Goal: Task Accomplishment & Management: Manage account settings

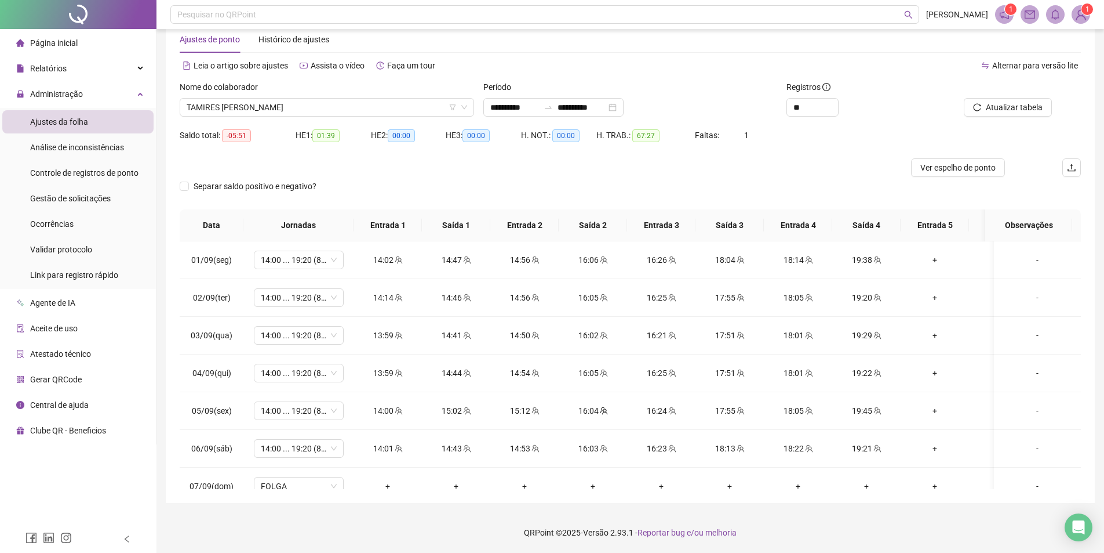
scroll to position [402, 0]
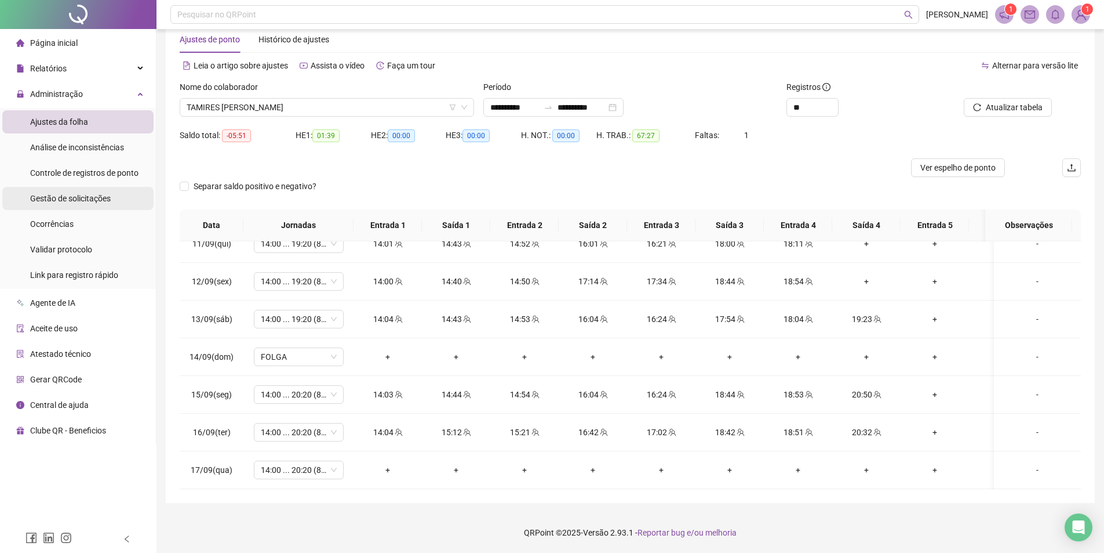
click at [74, 197] on span "Gestão de solicitações" at bounding box center [70, 198] width 81 height 9
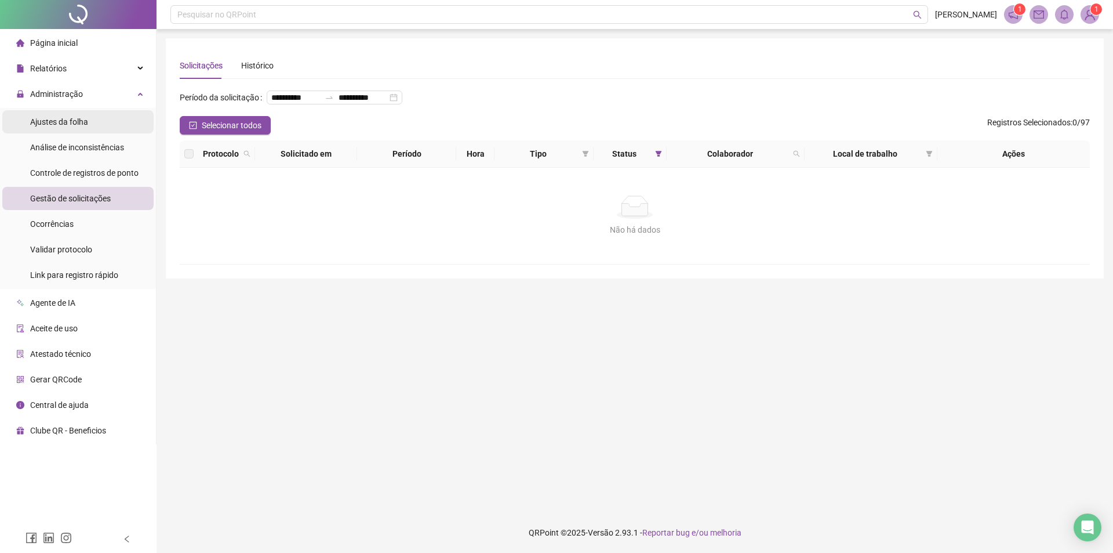
click at [53, 128] on div "Ajustes da folha" at bounding box center [59, 121] width 58 height 23
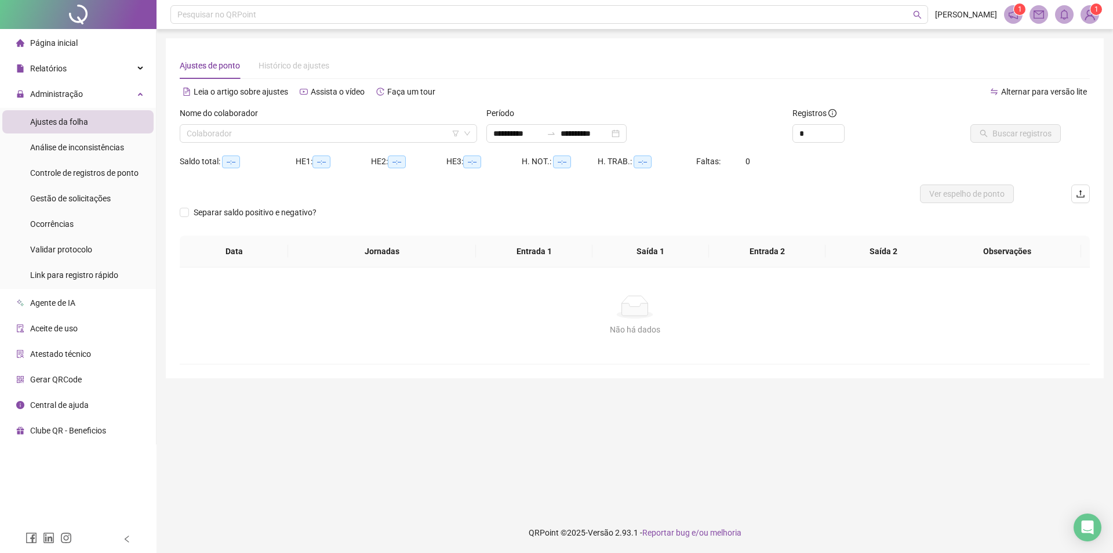
type input "**********"
click at [260, 129] on input "search" at bounding box center [323, 133] width 273 height 17
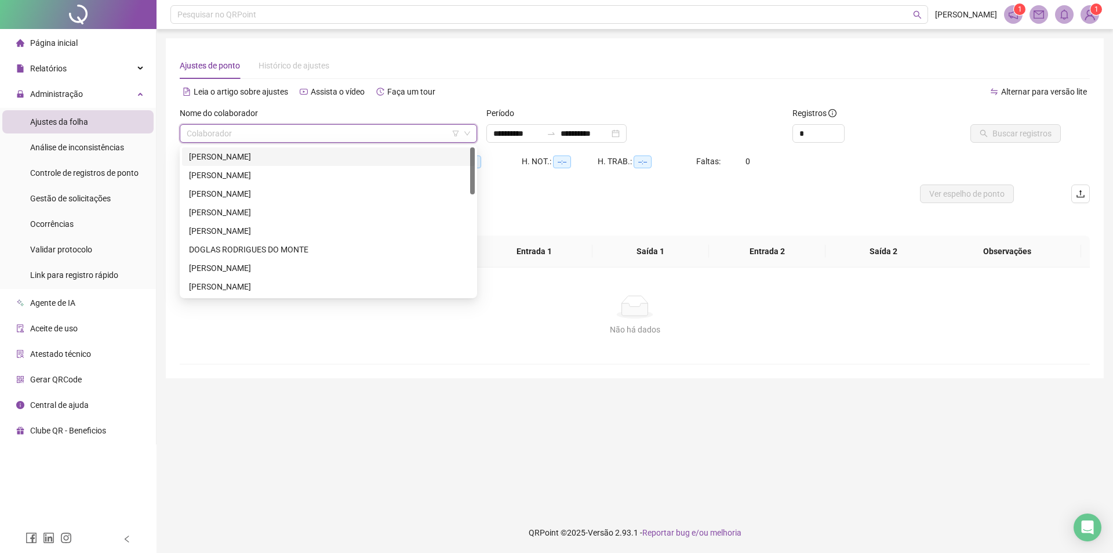
click at [235, 162] on div "[PERSON_NAME]" at bounding box center [328, 156] width 279 height 13
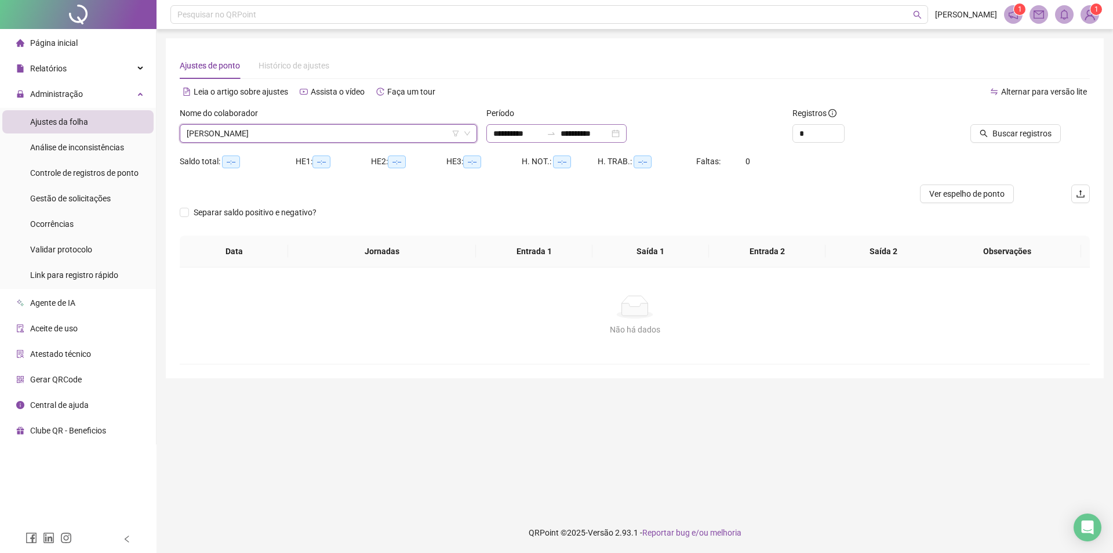
click at [586, 126] on div "**********" at bounding box center [556, 133] width 140 height 19
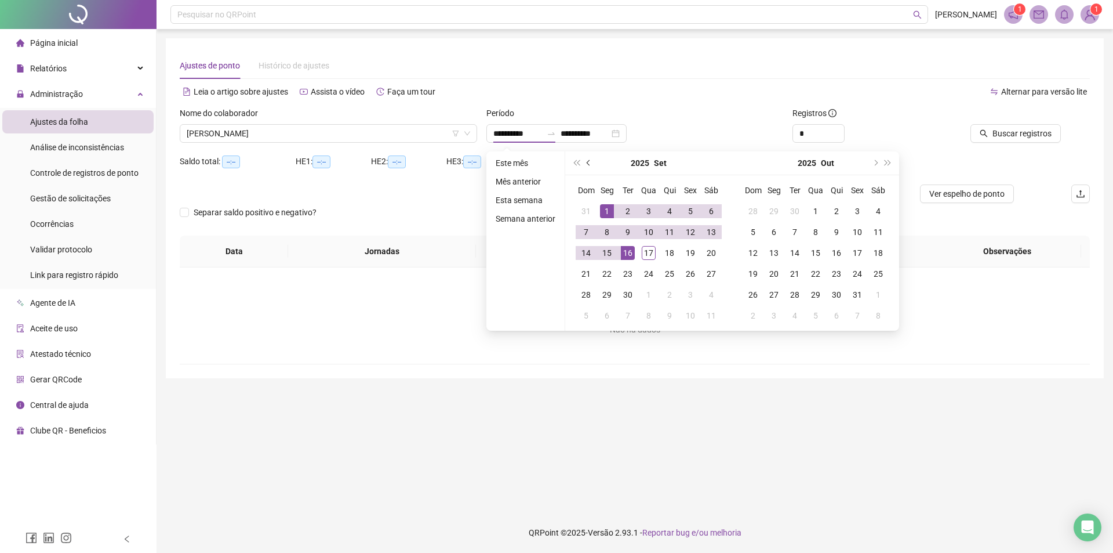
click at [586, 161] on button "prev-year" at bounding box center [589, 162] width 13 height 23
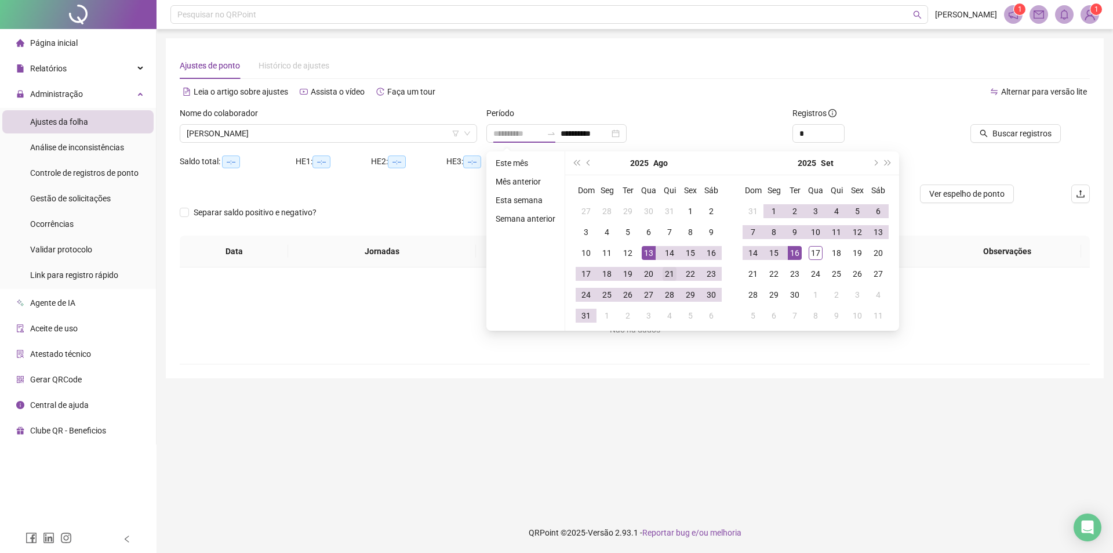
type input "**********"
click at [670, 273] on div "21" at bounding box center [670, 274] width 14 height 14
type input "**********"
click at [814, 255] on div "17" at bounding box center [816, 253] width 14 height 14
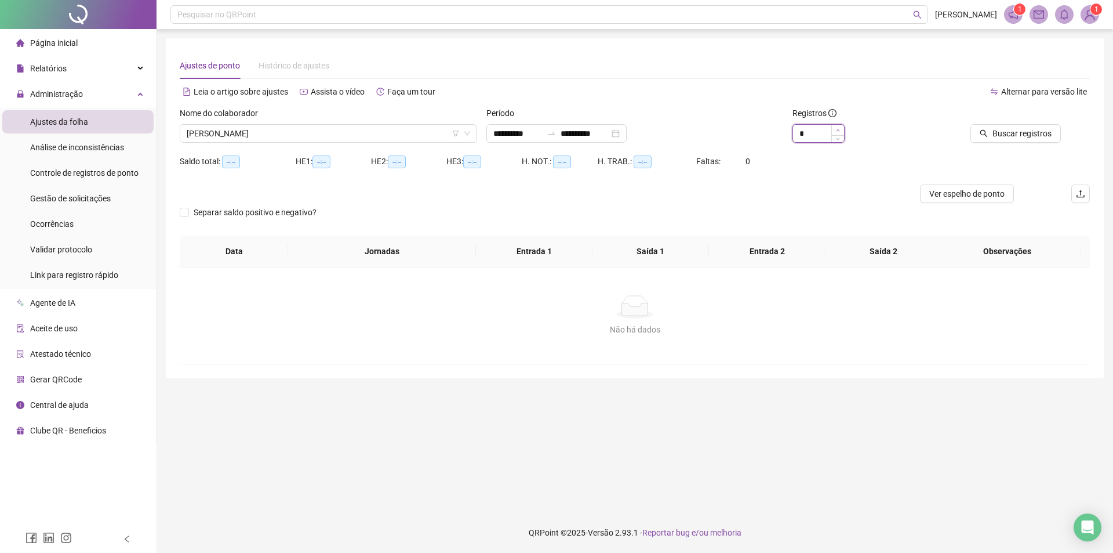
click at [839, 129] on icon "up" at bounding box center [838, 130] width 4 height 4
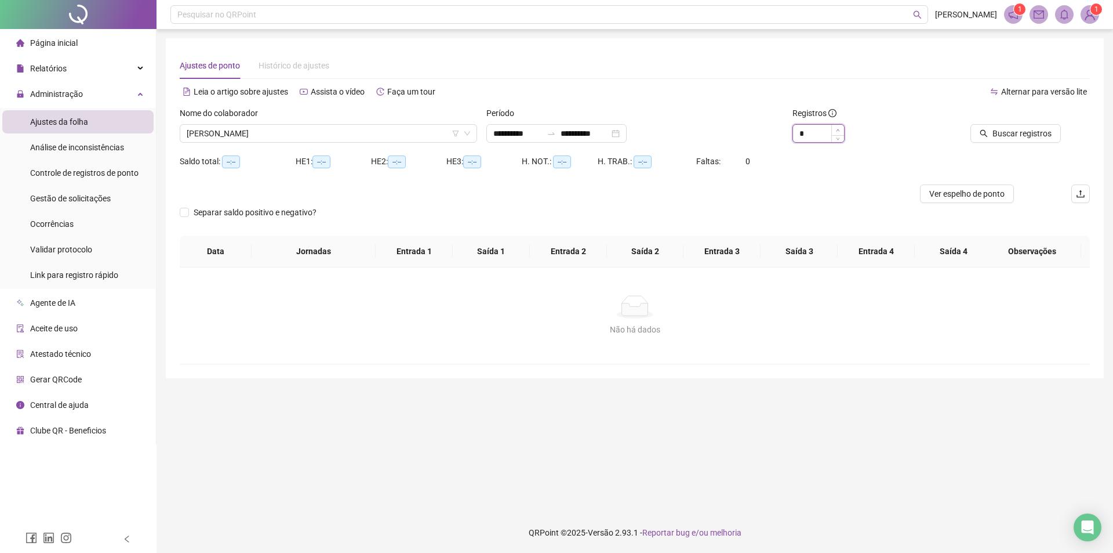
click at [839, 129] on icon "up" at bounding box center [838, 130] width 4 height 4
type input "**"
click at [839, 129] on icon "up" at bounding box center [838, 130] width 4 height 4
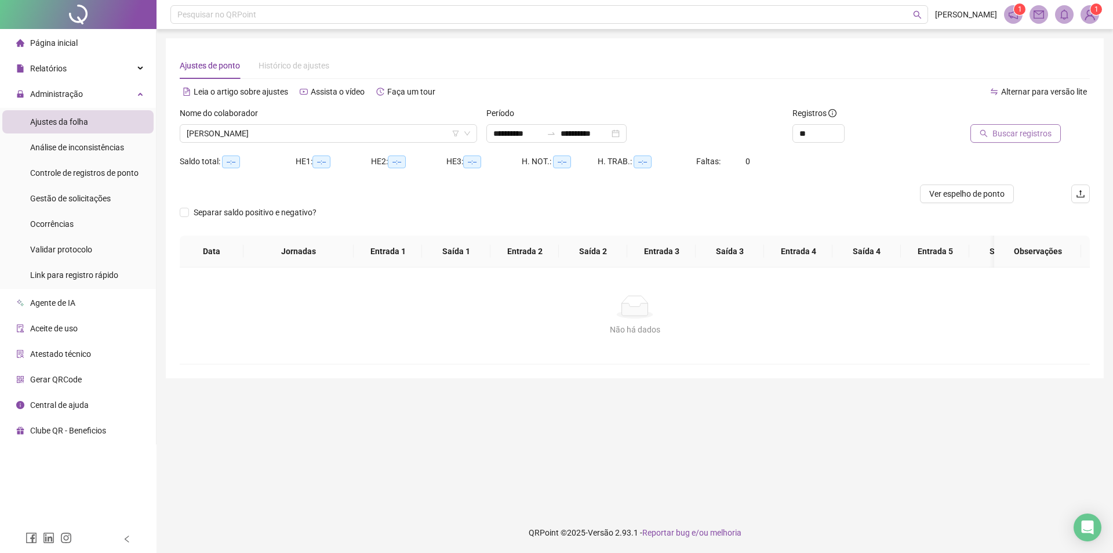
click at [1008, 131] on span "Buscar registros" at bounding box center [1022, 133] width 59 height 13
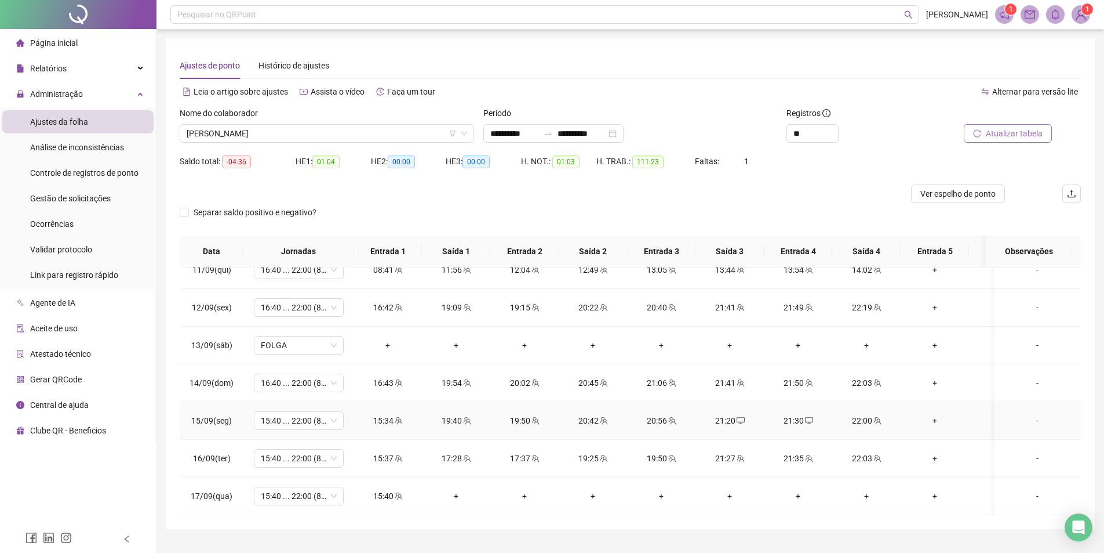
scroll to position [26, 0]
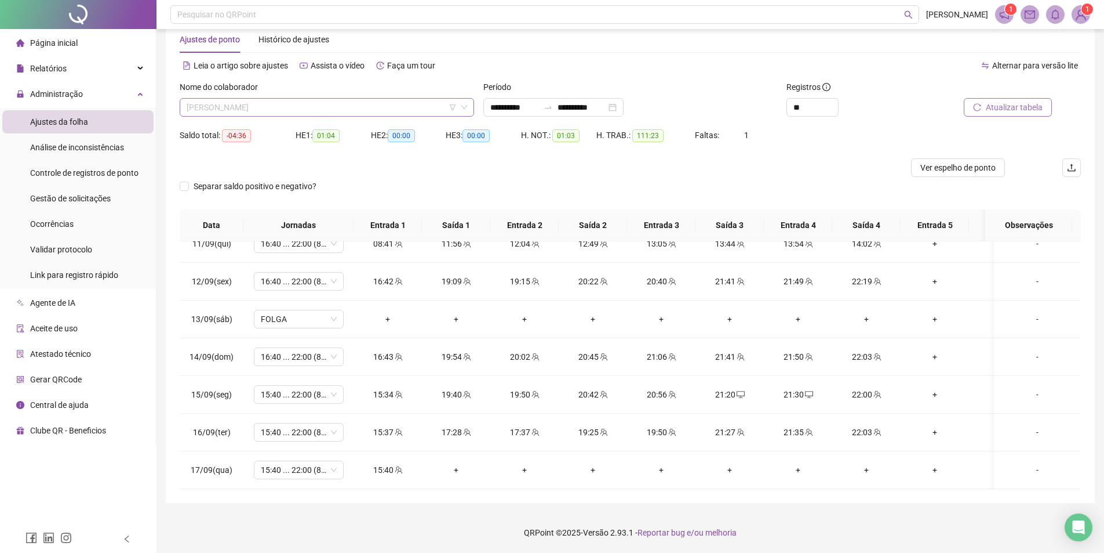
click at [339, 100] on span "[PERSON_NAME]" at bounding box center [327, 107] width 281 height 17
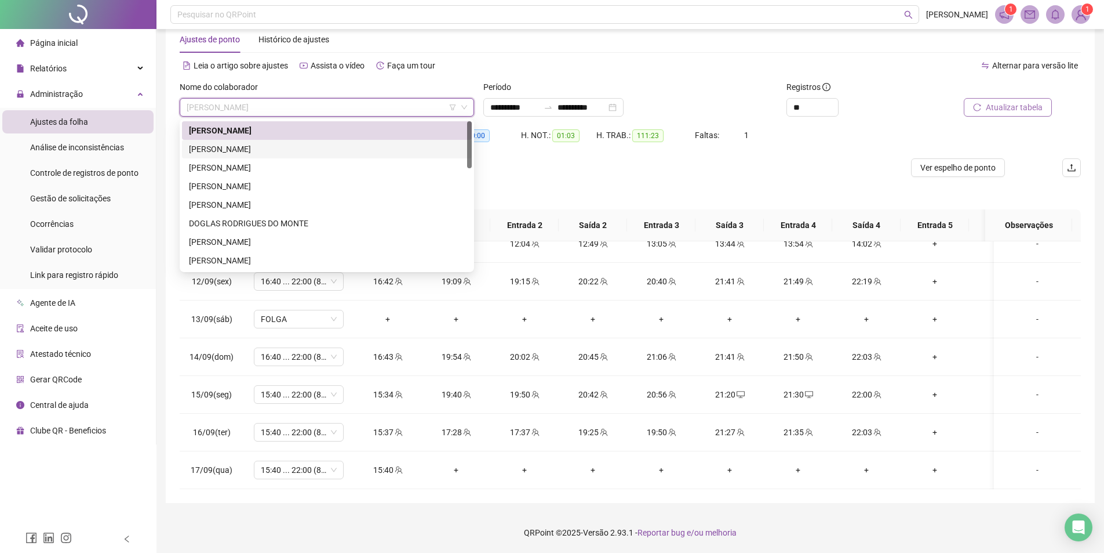
click at [259, 147] on div "[PERSON_NAME]" at bounding box center [327, 149] width 276 height 13
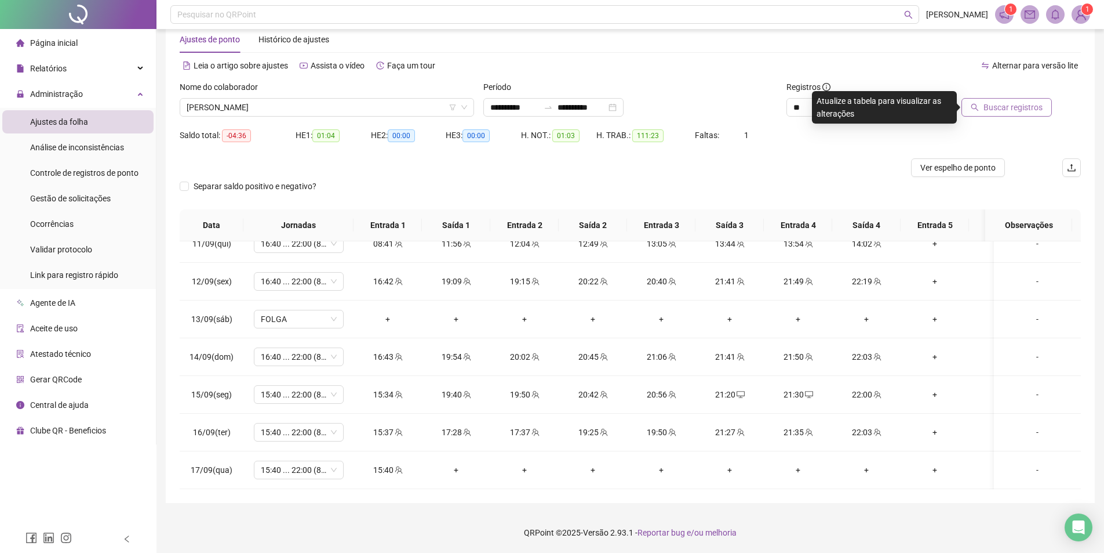
click at [1001, 103] on span "Buscar registros" at bounding box center [1013, 107] width 59 height 13
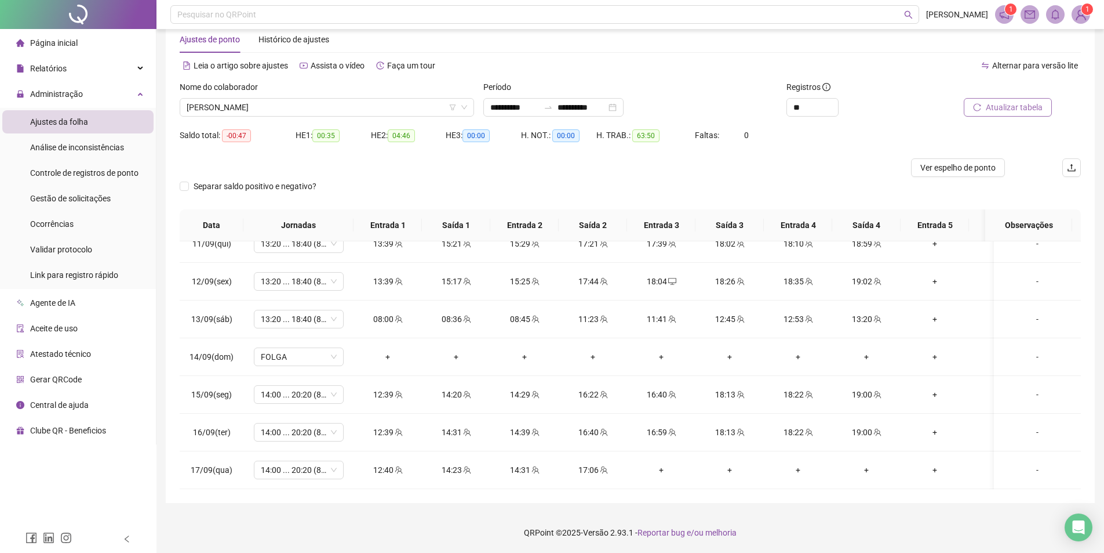
scroll to position [816, 0]
click at [285, 104] on span "[PERSON_NAME]" at bounding box center [327, 107] width 281 height 17
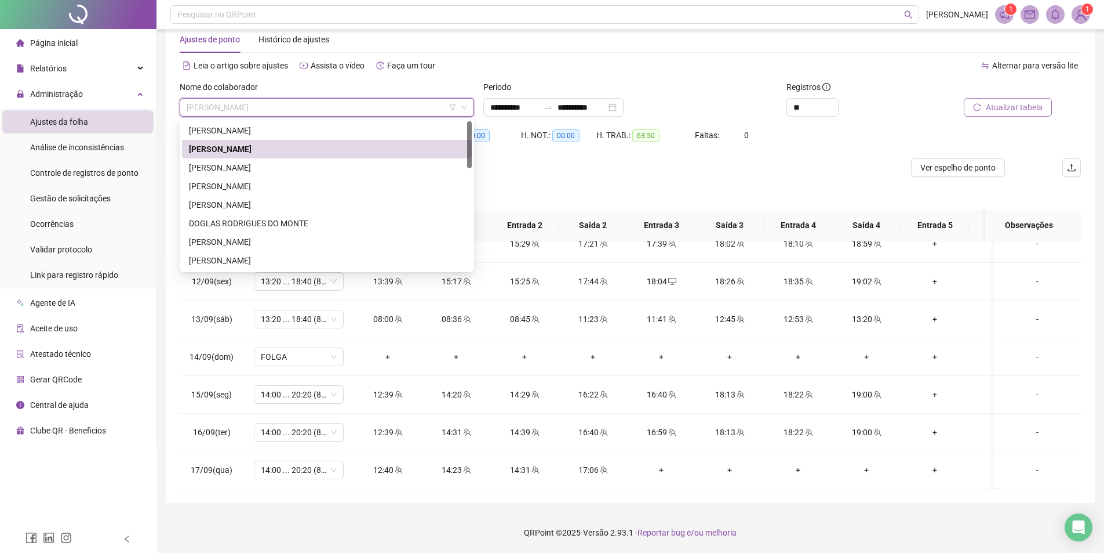
click at [285, 104] on span "[PERSON_NAME]" at bounding box center [327, 107] width 281 height 17
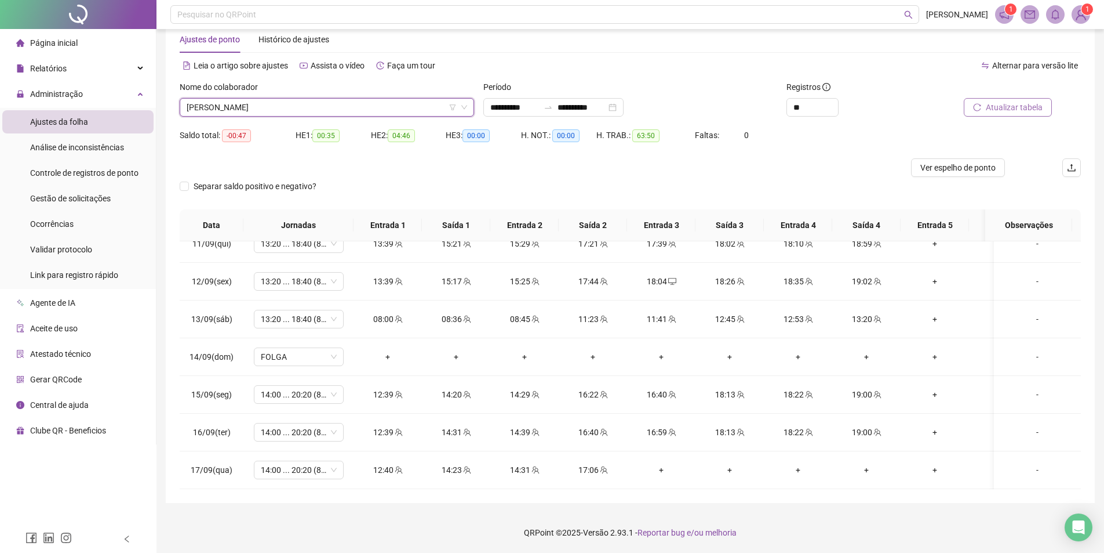
click at [285, 104] on span "[PERSON_NAME]" at bounding box center [327, 107] width 281 height 17
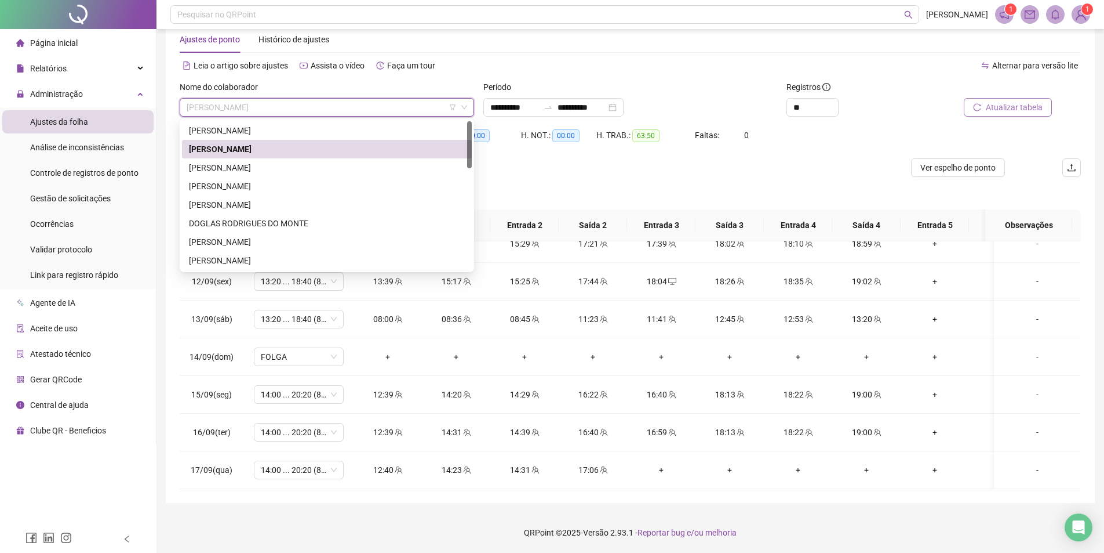
click at [288, 111] on span "[PERSON_NAME]" at bounding box center [327, 107] width 281 height 17
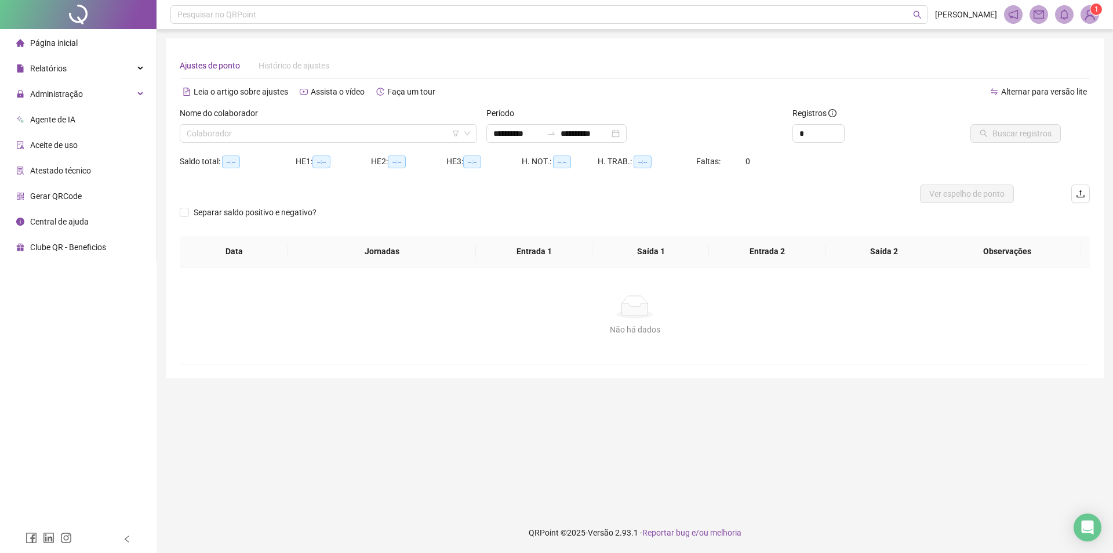
type input "**********"
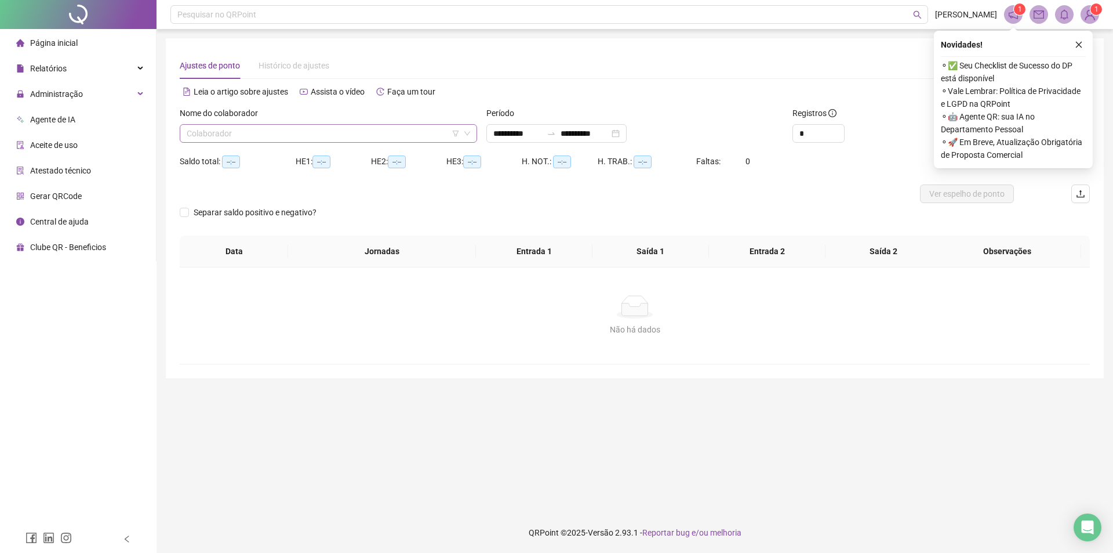
click at [314, 130] on input "search" at bounding box center [323, 133] width 273 height 17
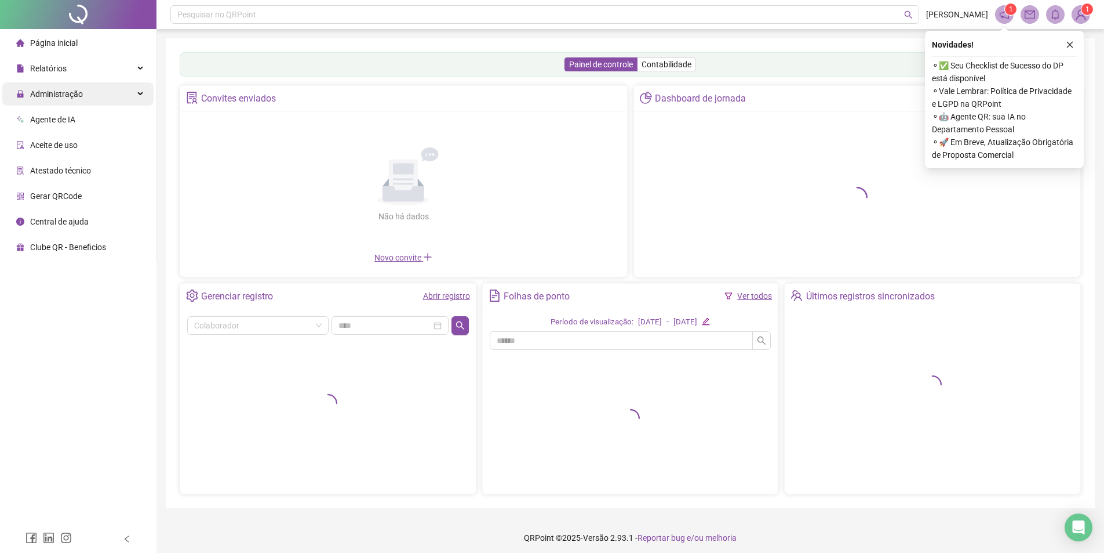
click at [98, 93] on div "Administração" at bounding box center [77, 93] width 151 height 23
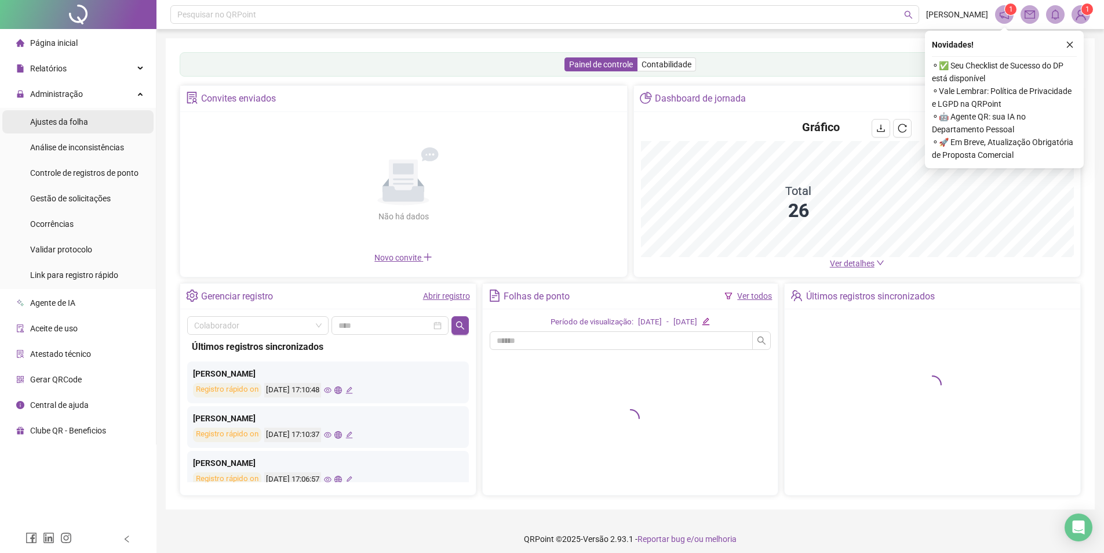
click at [57, 120] on span "Ajustes da folha" at bounding box center [59, 121] width 58 height 9
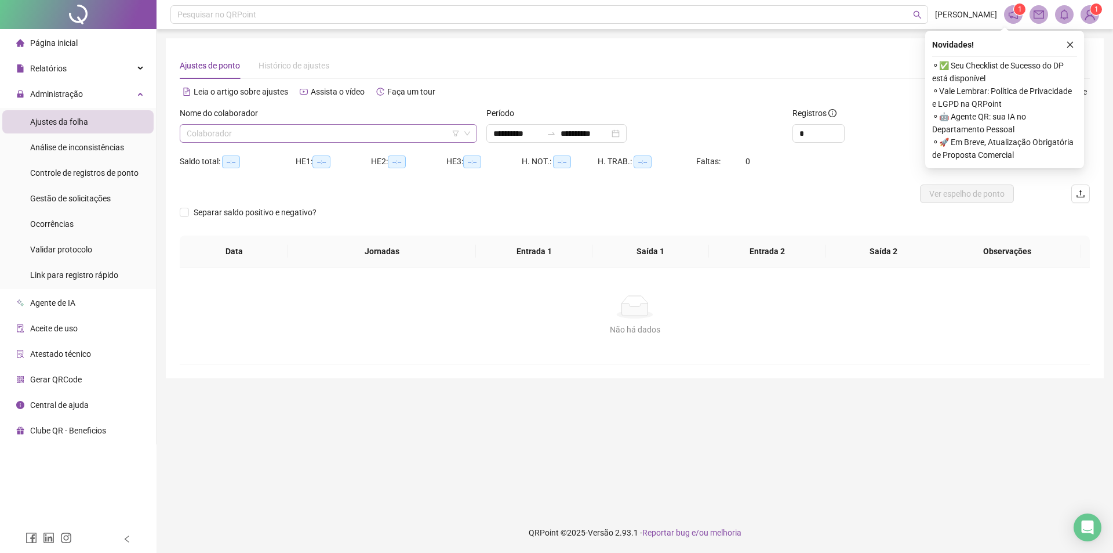
click at [241, 140] on input "search" at bounding box center [323, 133] width 273 height 17
type input "**********"
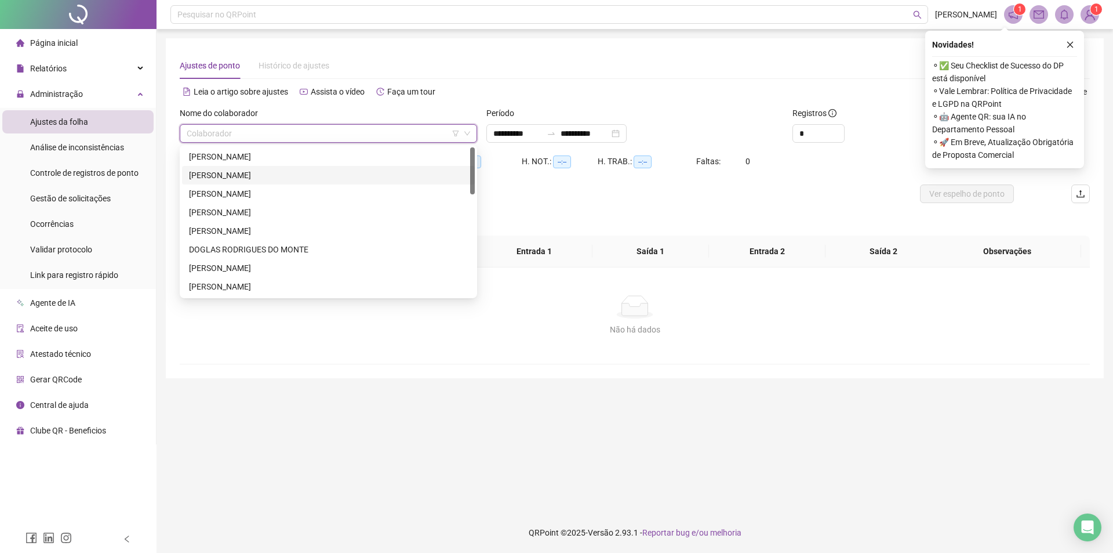
click at [227, 171] on div "[PERSON_NAME]" at bounding box center [328, 175] width 279 height 13
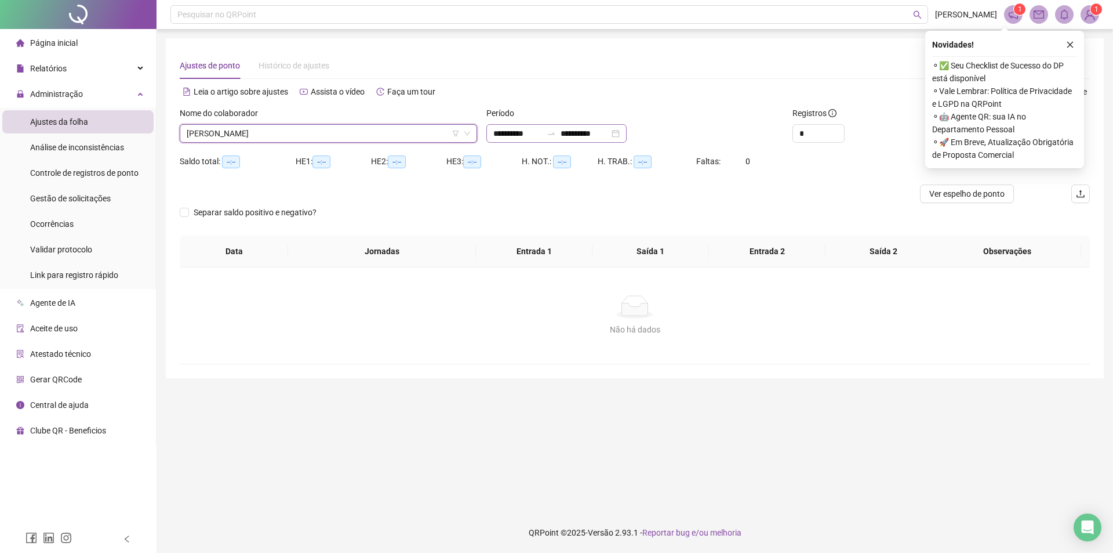
click at [592, 140] on div "**********" at bounding box center [556, 133] width 140 height 19
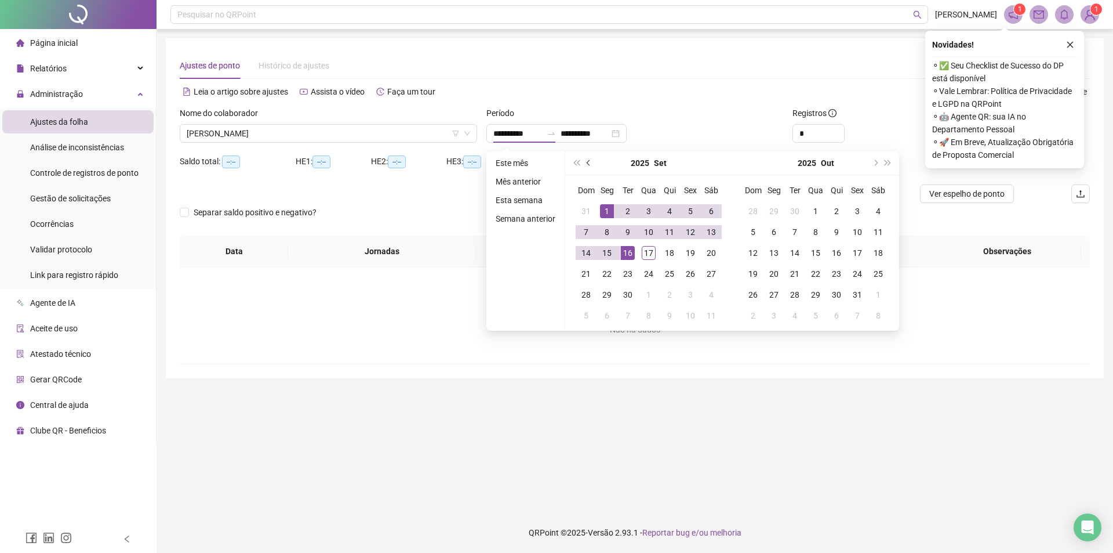
click at [590, 156] on button "prev-year" at bounding box center [589, 162] width 13 height 23
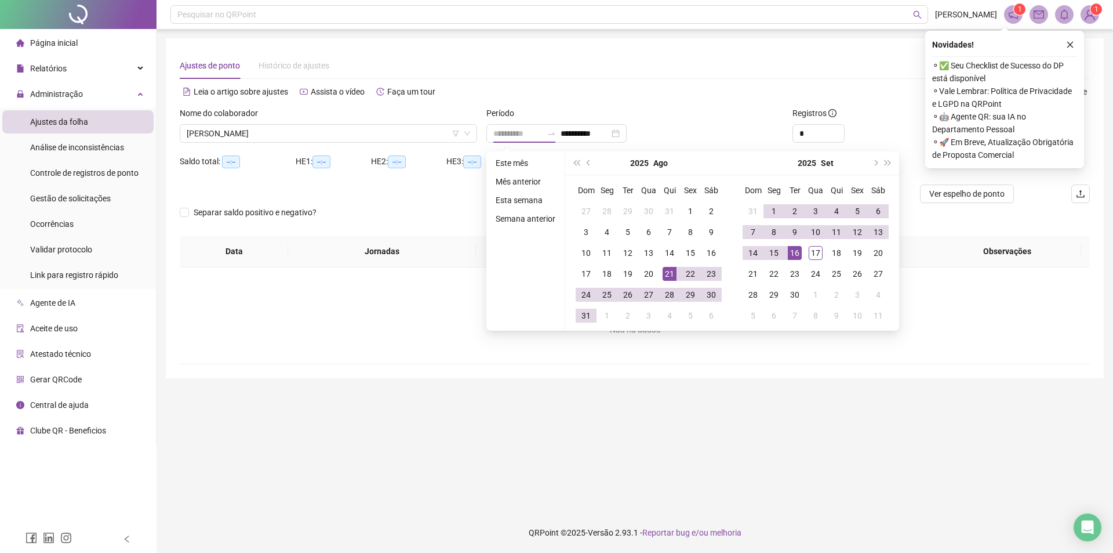
type input "**********"
click at [668, 273] on div "21" at bounding box center [670, 274] width 14 height 14
type input "**********"
click at [819, 253] on div "17" at bounding box center [816, 253] width 14 height 14
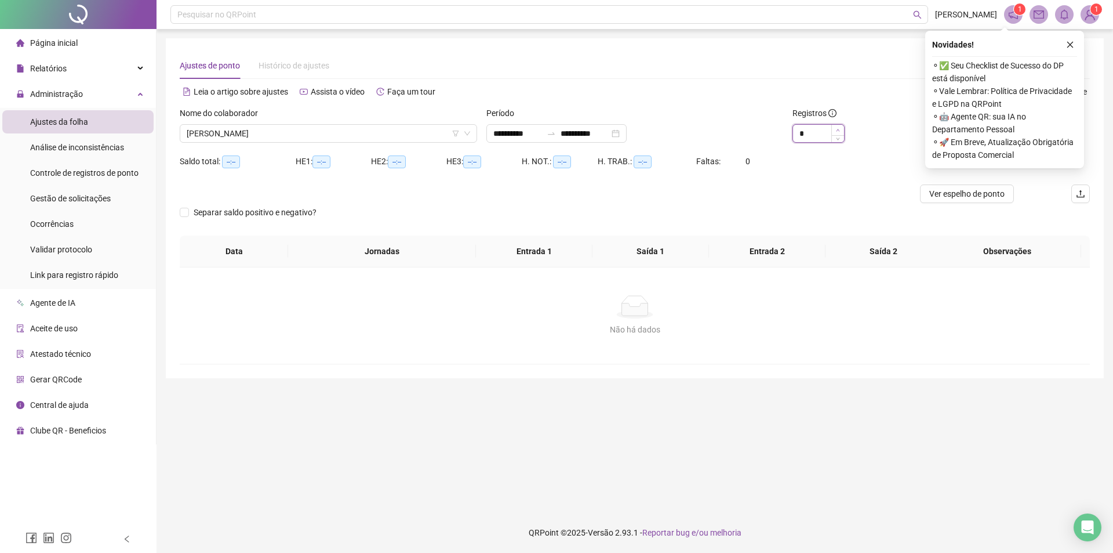
click at [837, 129] on icon "up" at bounding box center [838, 130] width 4 height 4
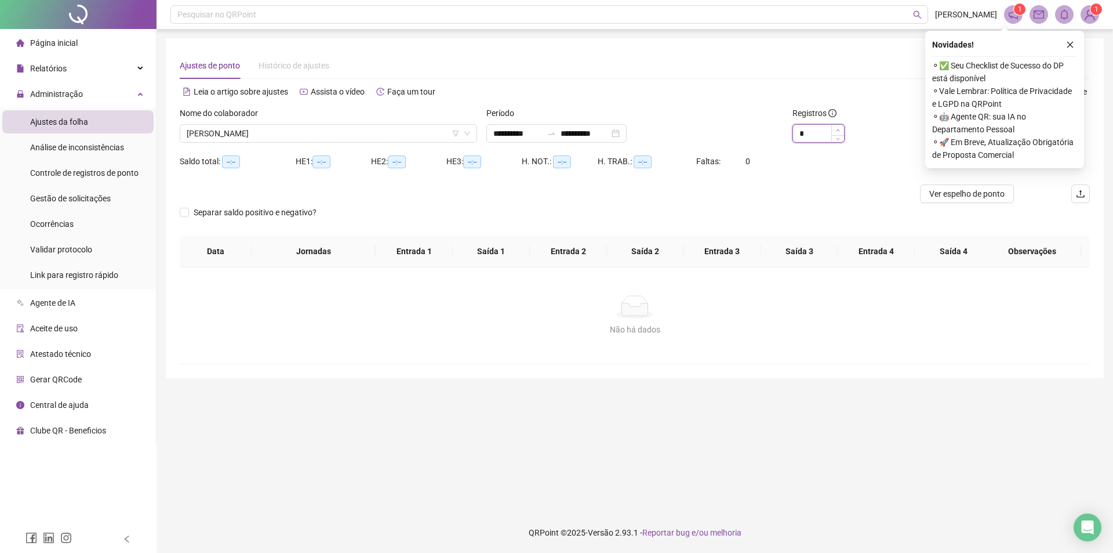
click at [837, 129] on icon "up" at bounding box center [838, 130] width 4 height 4
type input "**"
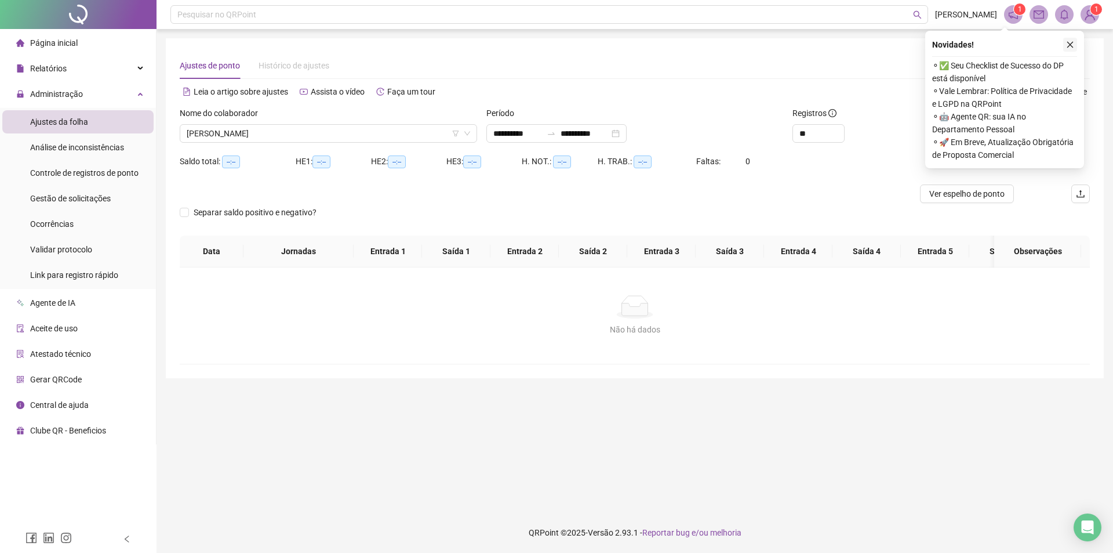
click at [1074, 45] on icon "close" at bounding box center [1070, 45] width 8 height 8
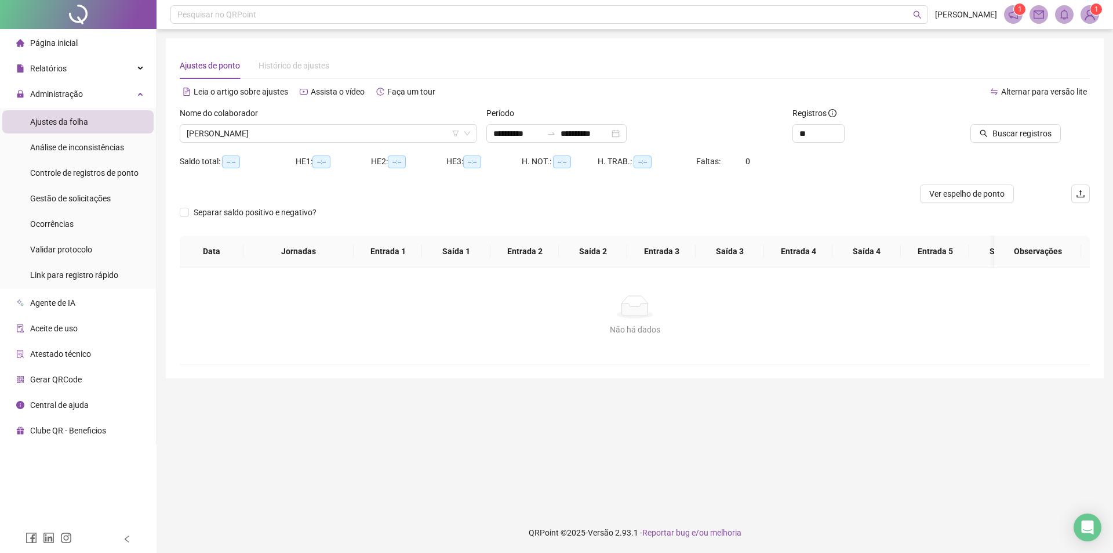
click at [1013, 123] on div at bounding box center [1003, 115] width 115 height 17
click at [1009, 128] on span "Buscar registros" at bounding box center [1022, 133] width 59 height 13
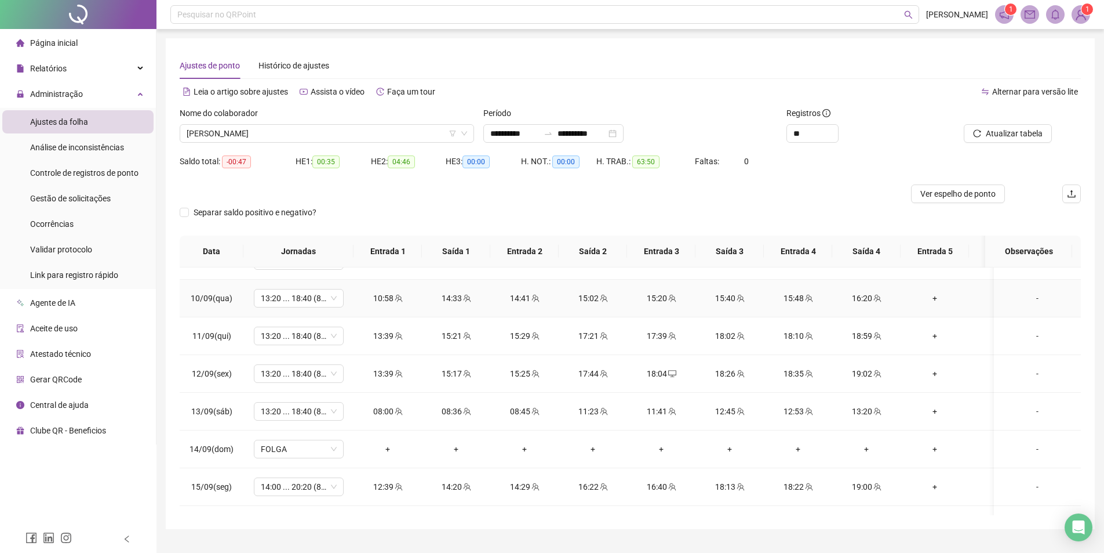
scroll to position [816, 0]
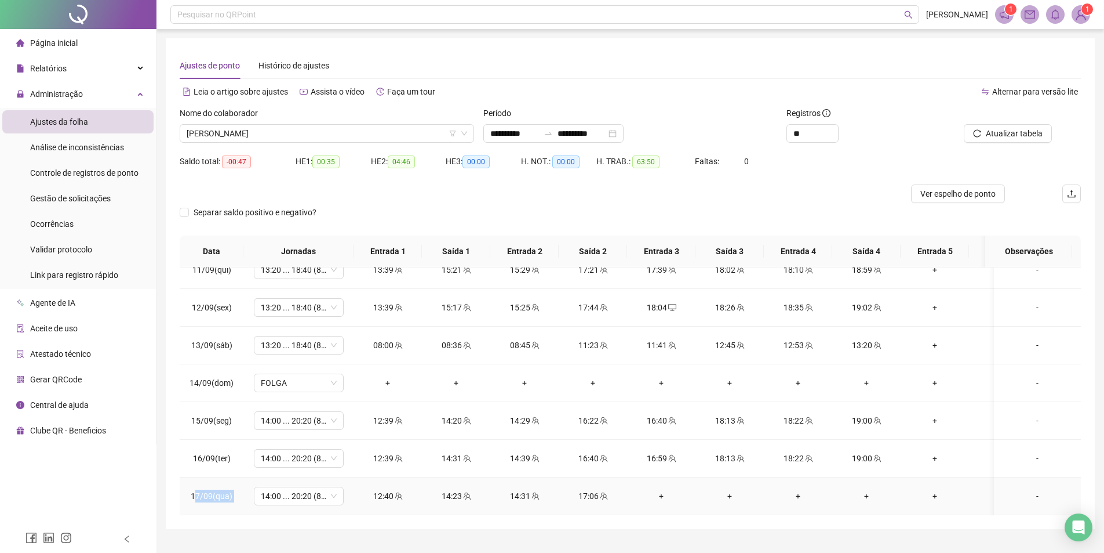
drag, startPoint x: 197, startPoint y: 483, endPoint x: 362, endPoint y: 493, distance: 165.5
click at [362, 493] on tr "17/09(qua) 14:00 ... 20:20 (8 HORAS) 12:40 14:23 14:31 17:06 + + + + + + -" at bounding box center [652, 496] width 945 height 38
click at [216, 130] on span "[PERSON_NAME]" at bounding box center [327, 133] width 281 height 17
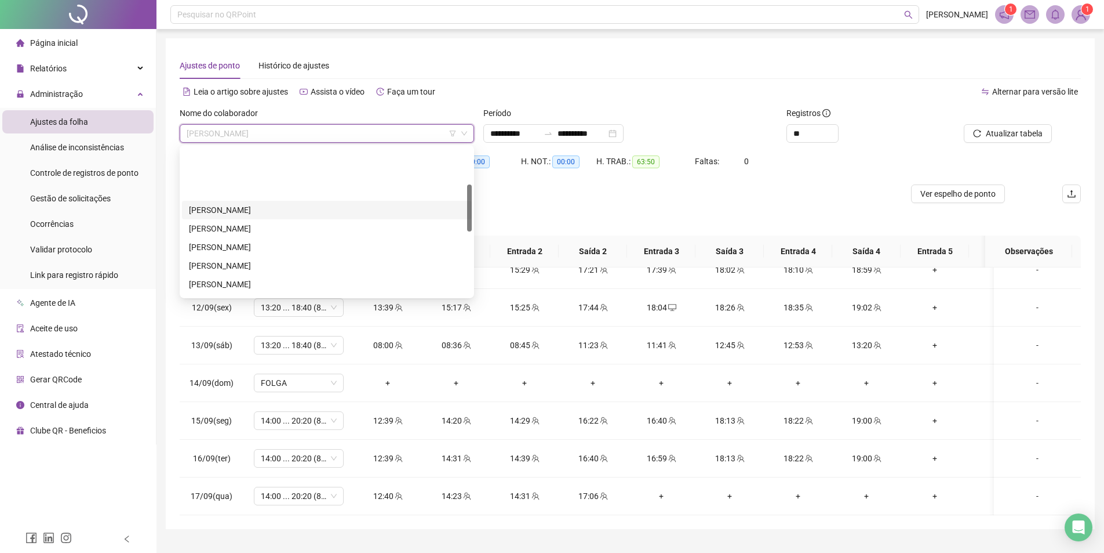
scroll to position [116, 0]
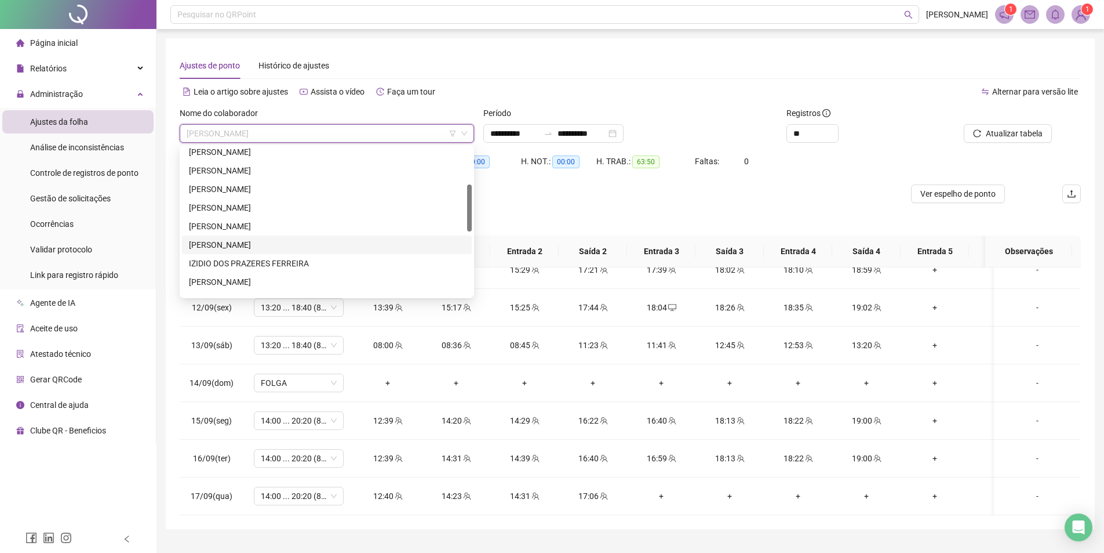
drag, startPoint x: 222, startPoint y: 248, endPoint x: 869, endPoint y: 152, distance: 654.0
click at [222, 247] on div "ISRAEL VINICIUS DA SILVA CRUZ" at bounding box center [327, 244] width 276 height 13
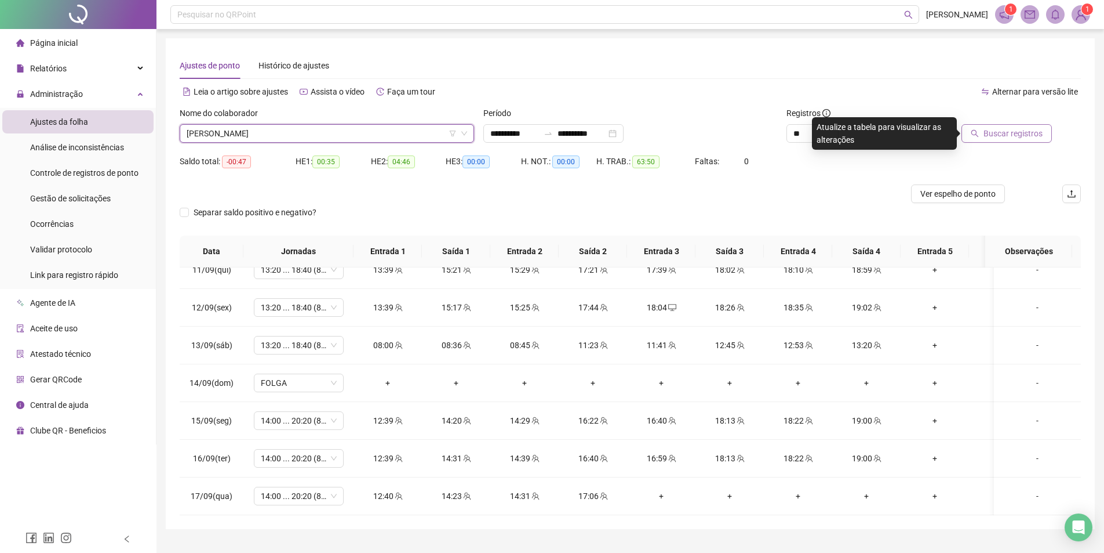
click at [999, 136] on span "Buscar registros" at bounding box center [1013, 133] width 59 height 13
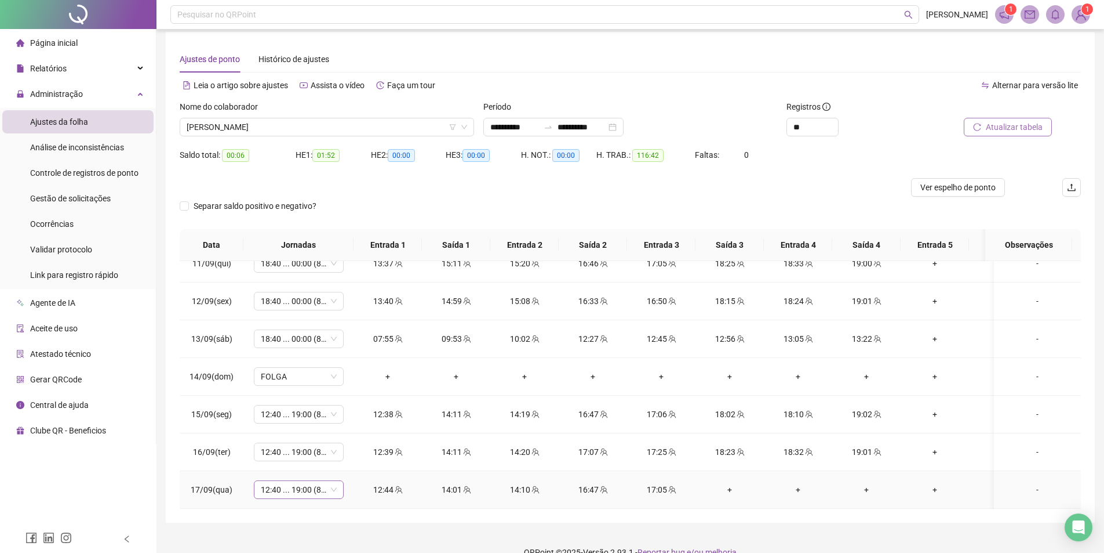
scroll to position [26, 0]
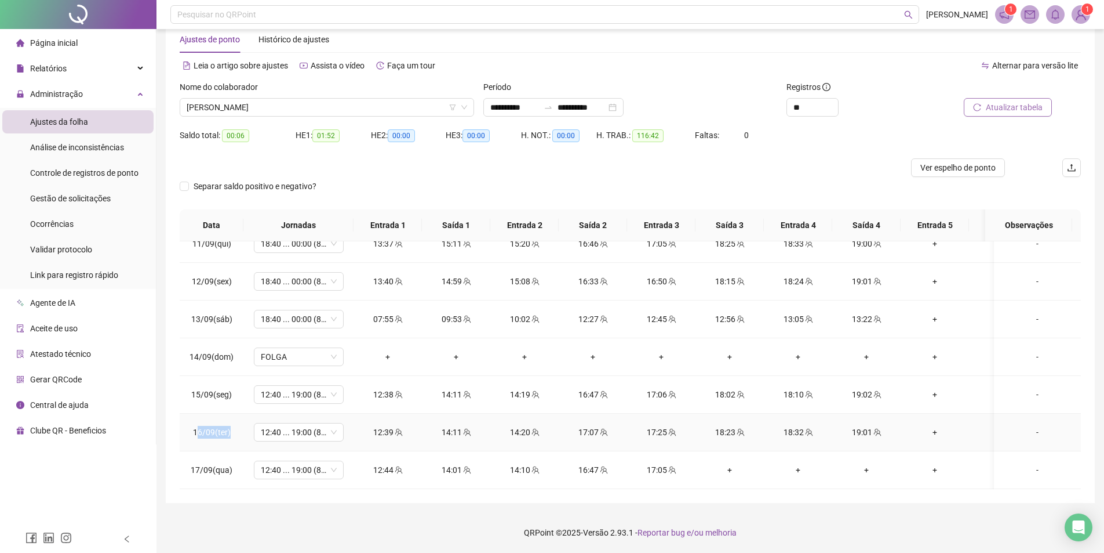
click at [235, 423] on td "16/09(ter)" at bounding box center [212, 432] width 64 height 38
click at [217, 106] on span "ISRAEL VINICIUS DA SILVA CRUZ" at bounding box center [327, 107] width 281 height 17
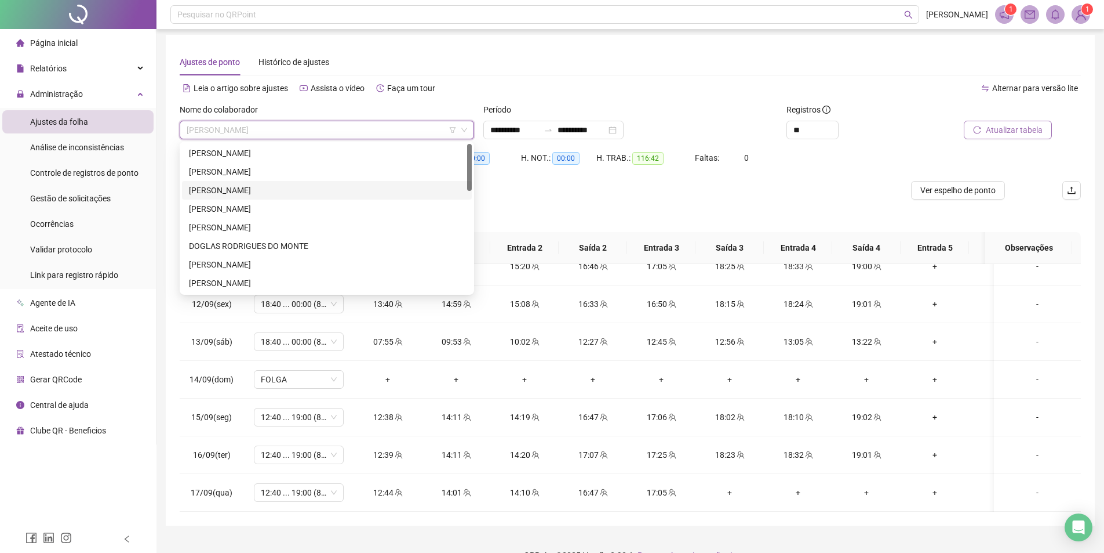
scroll to position [0, 0]
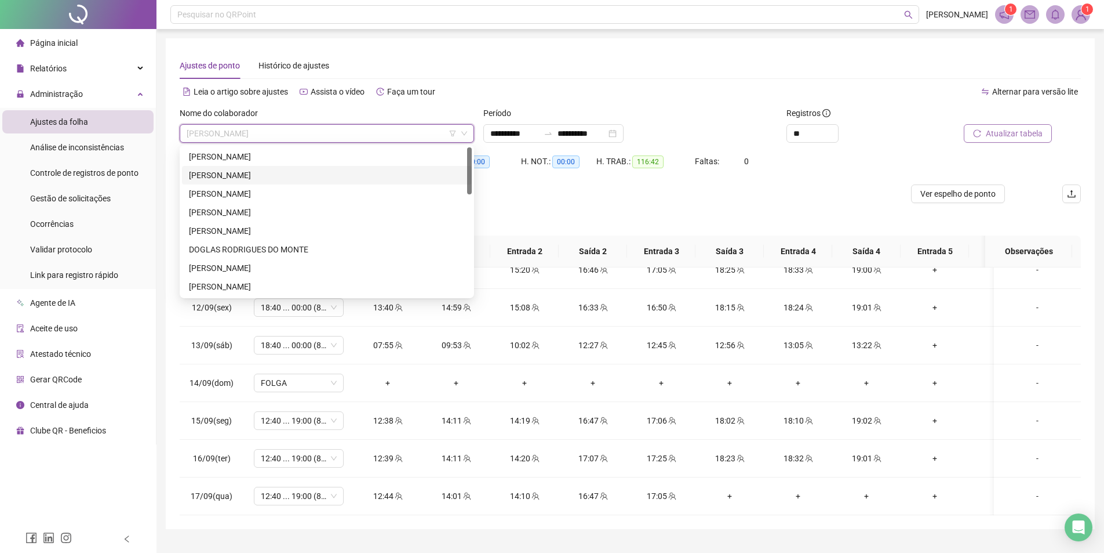
click at [236, 174] on div "[PERSON_NAME]" at bounding box center [327, 175] width 276 height 13
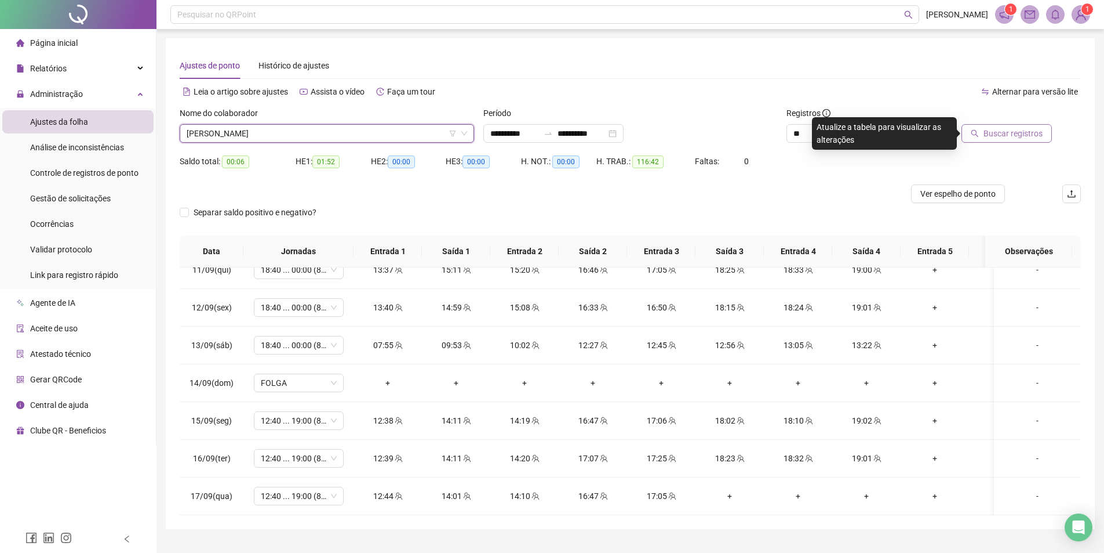
click at [1020, 133] on span "Buscar registros" at bounding box center [1013, 133] width 59 height 13
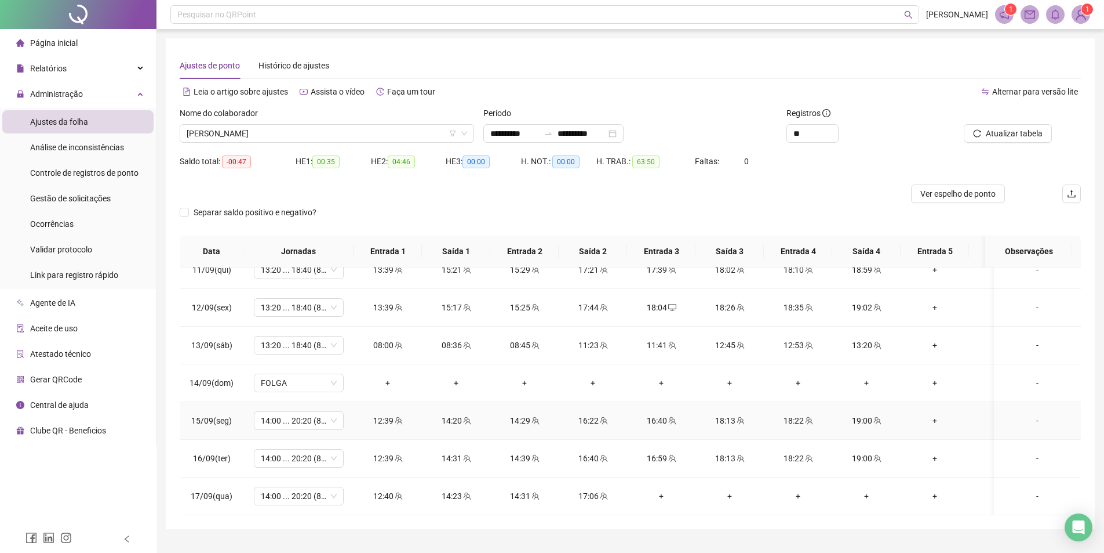
scroll to position [26, 0]
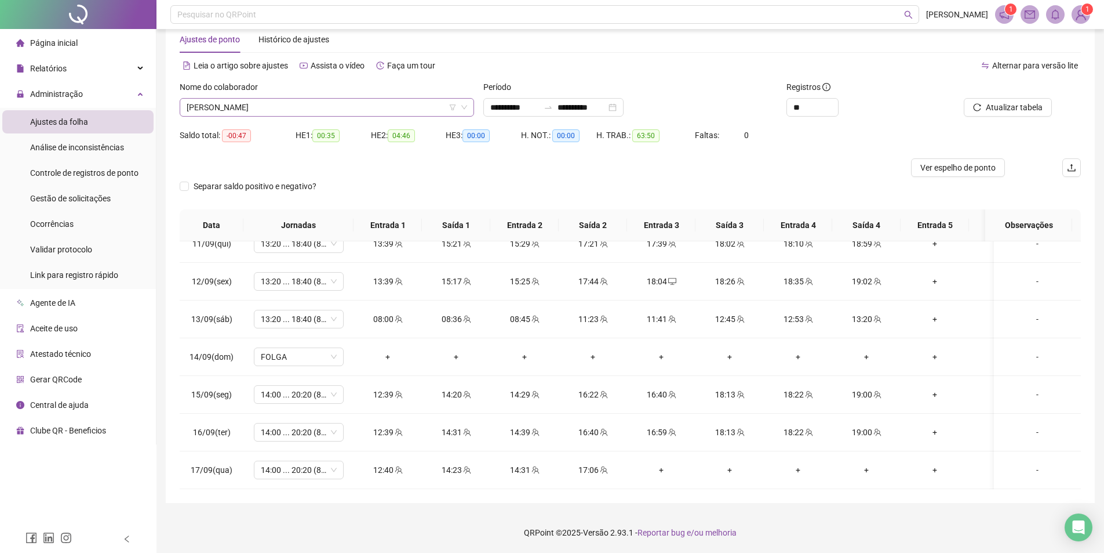
click at [277, 110] on span "[PERSON_NAME]" at bounding box center [327, 107] width 281 height 17
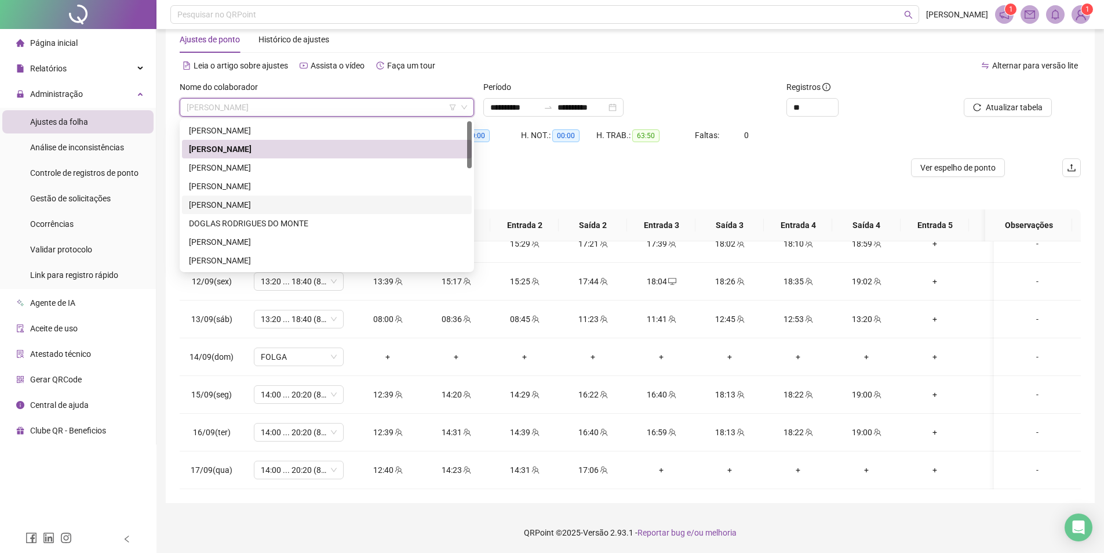
click at [262, 198] on div "[PERSON_NAME] [PERSON_NAME]" at bounding box center [327, 204] width 290 height 19
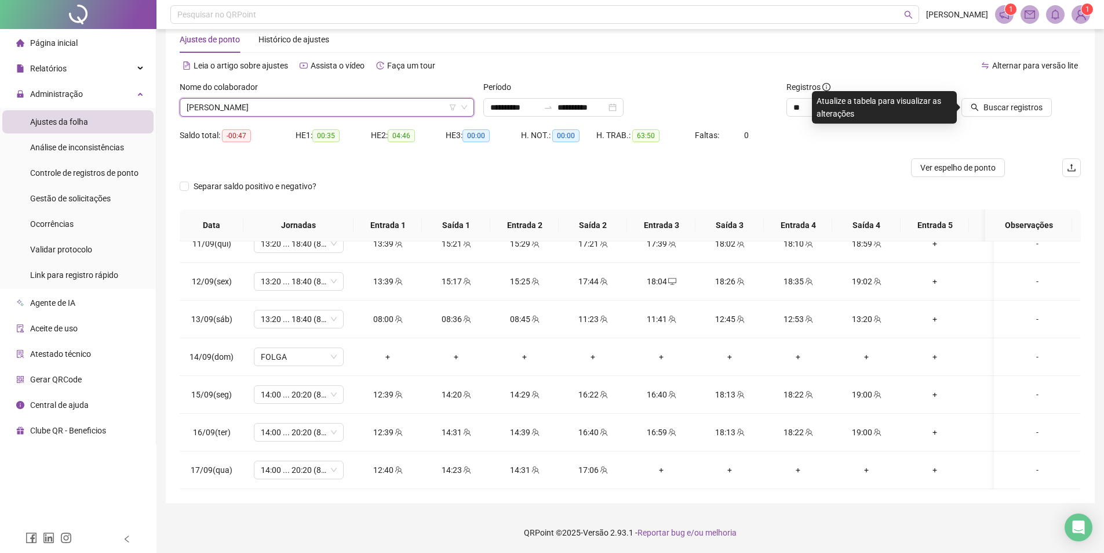
click at [994, 104] on span "Buscar registros" at bounding box center [1013, 107] width 59 height 13
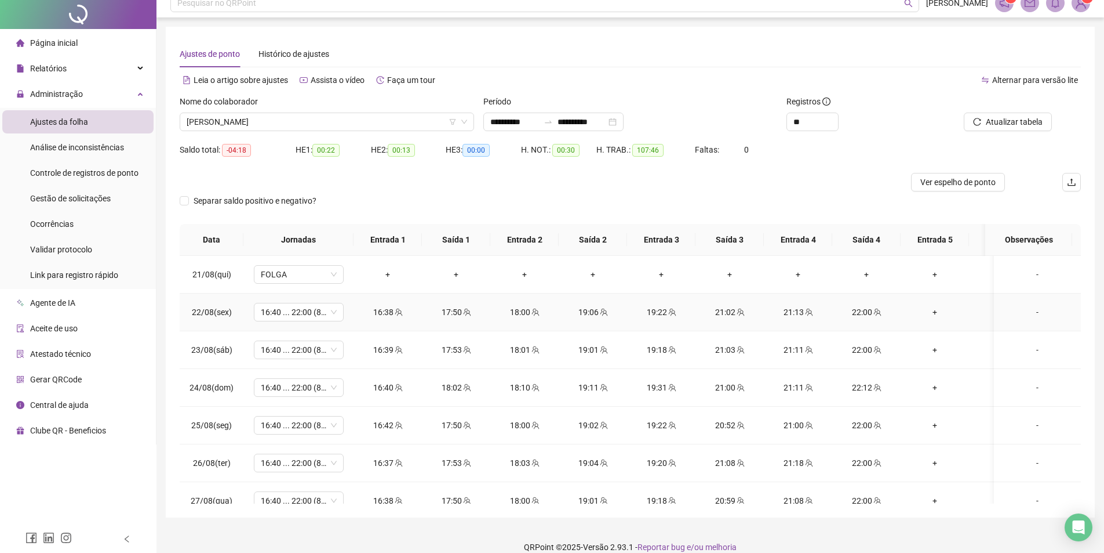
scroll to position [0, 0]
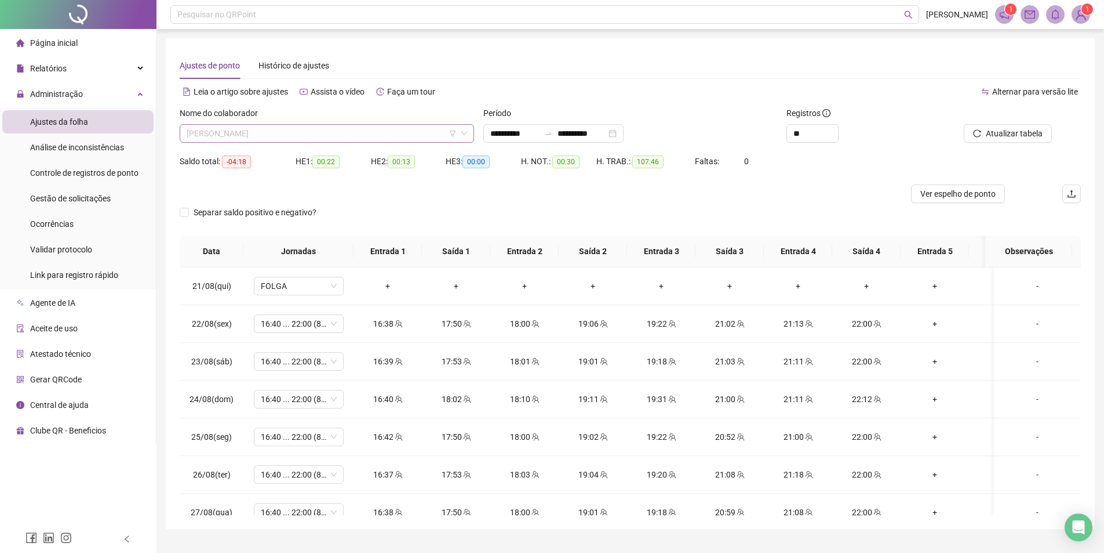
click at [272, 136] on span "[PERSON_NAME] [PERSON_NAME]" at bounding box center [327, 133] width 281 height 17
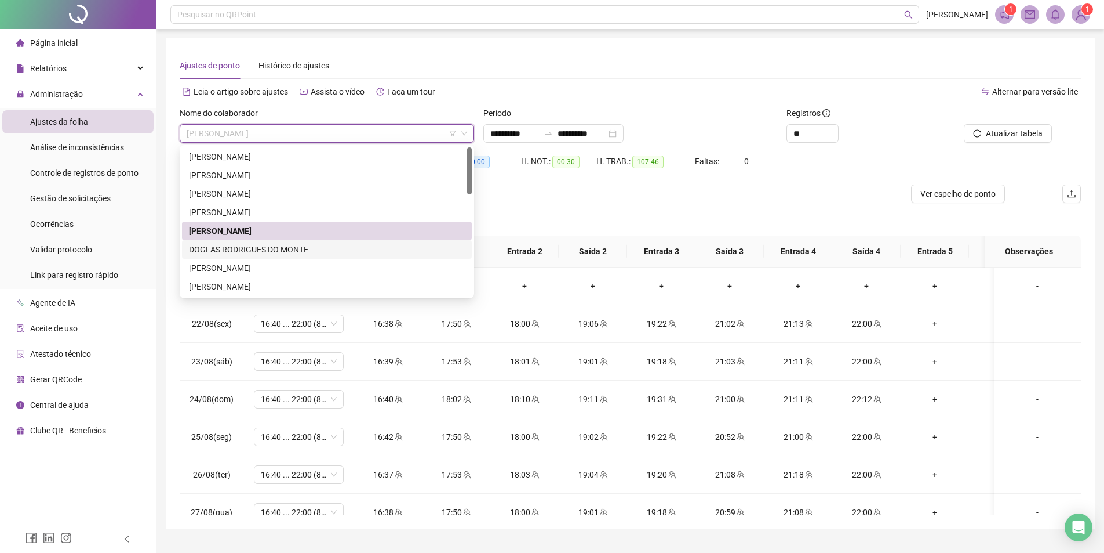
click at [250, 249] on div "DOGLAS RODRIGUES DO MONTE" at bounding box center [327, 249] width 276 height 13
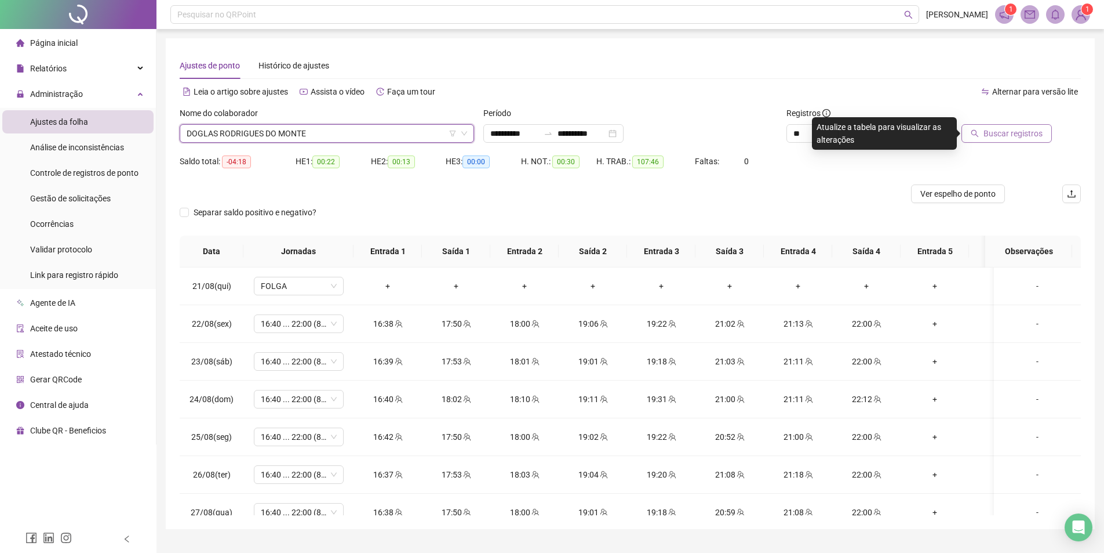
click at [979, 134] on icon "search" at bounding box center [975, 133] width 8 height 8
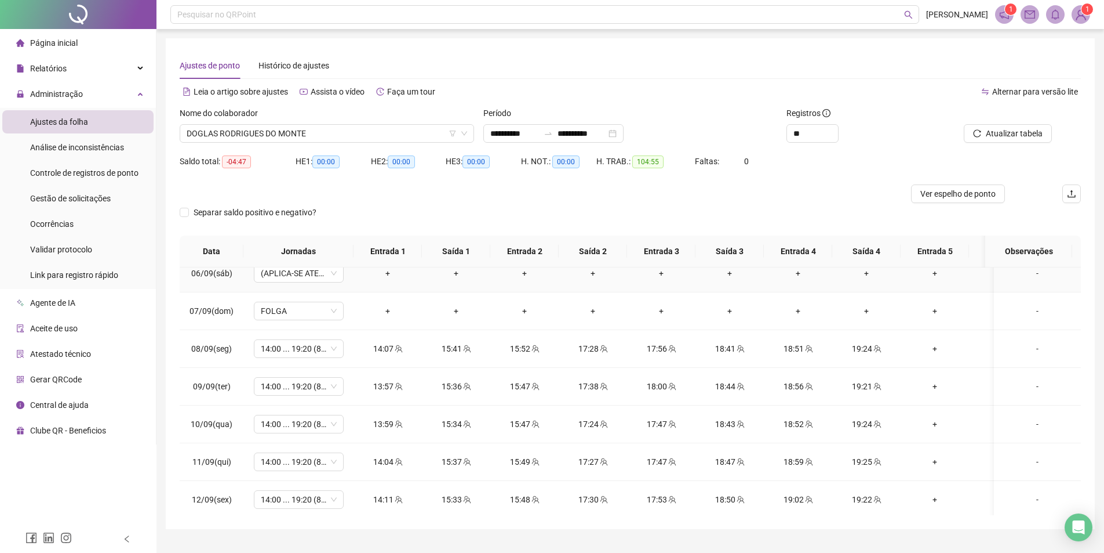
scroll to position [816, 0]
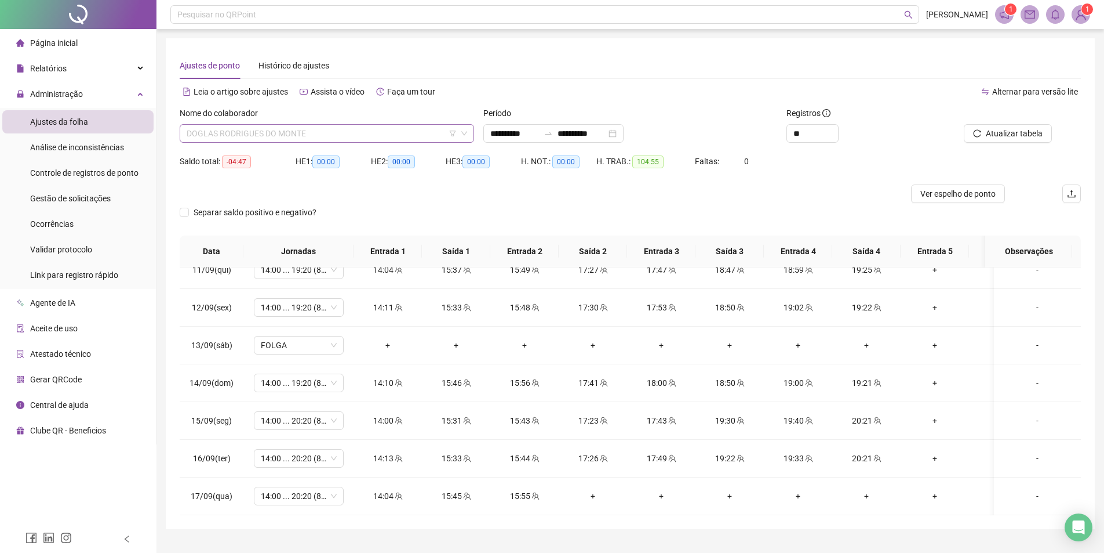
click at [252, 135] on span "DOGLAS RODRIGUES DO MONTE" at bounding box center [327, 133] width 281 height 17
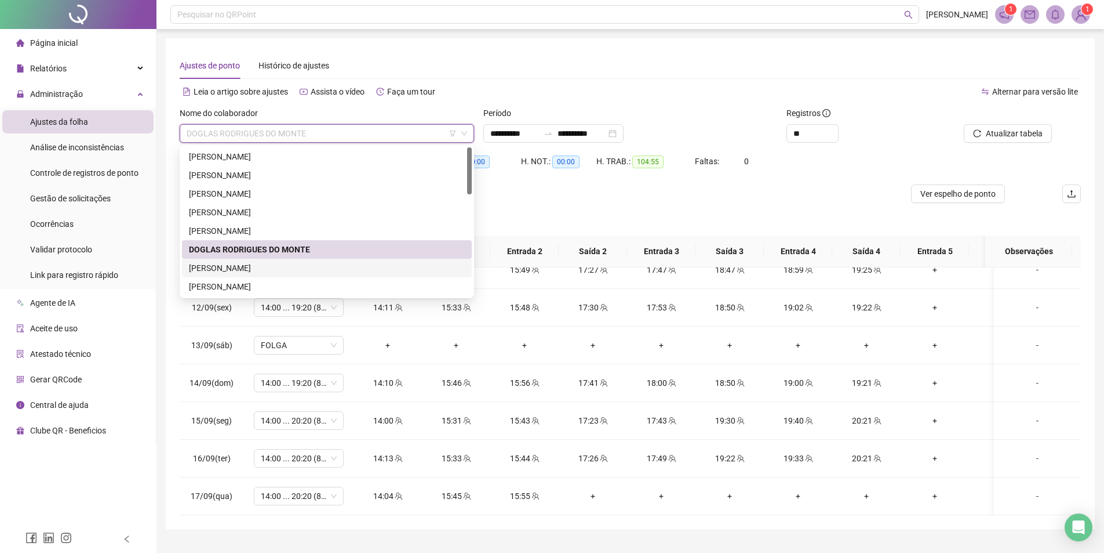
click at [243, 263] on div "[PERSON_NAME] DOS [PERSON_NAME]" at bounding box center [327, 267] width 276 height 13
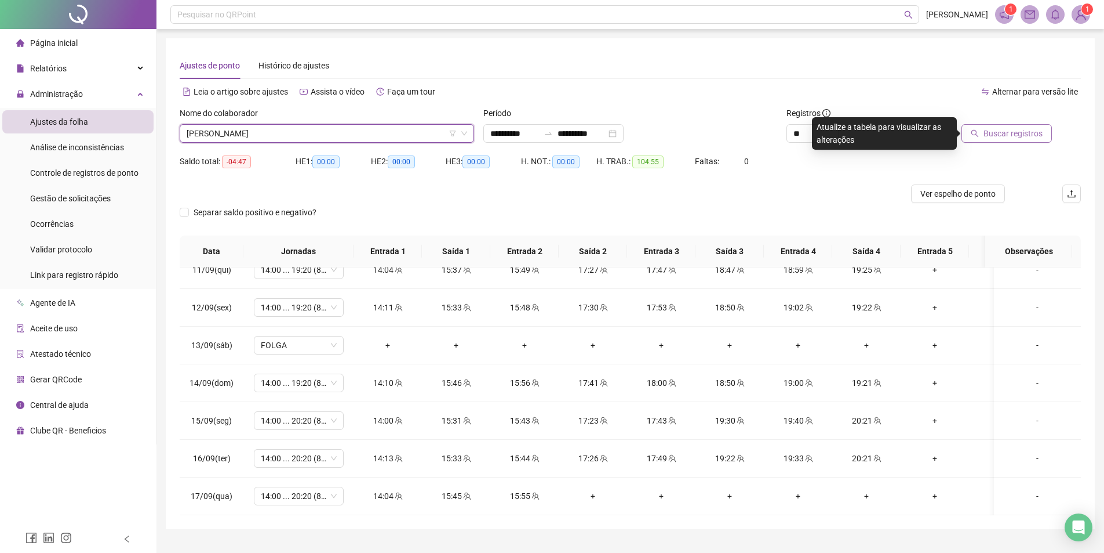
click at [1008, 137] on span "Buscar registros" at bounding box center [1013, 133] width 59 height 13
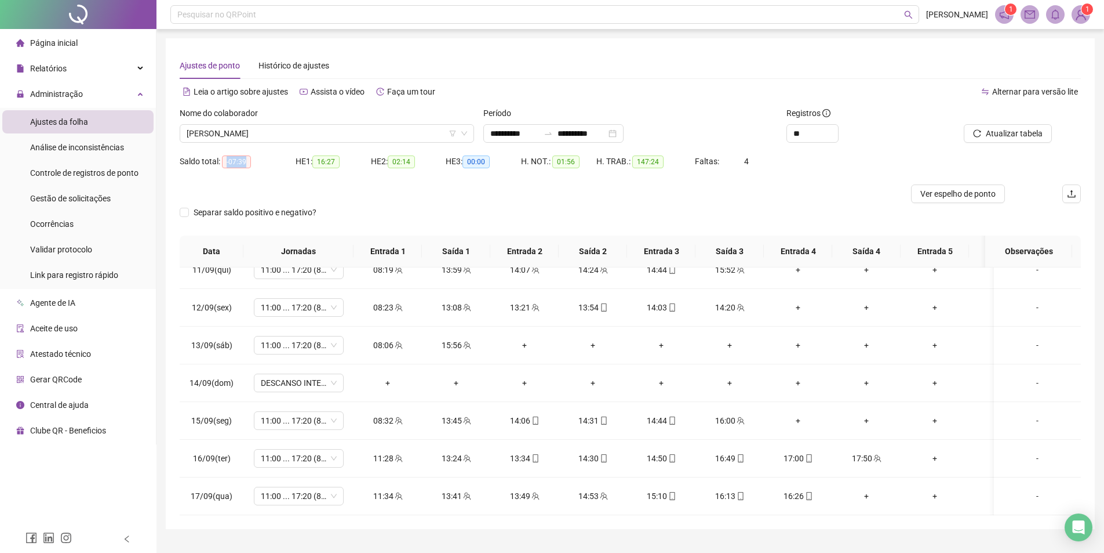
drag, startPoint x: 228, startPoint y: 160, endPoint x: 265, endPoint y: 162, distance: 37.2
click at [265, 162] on div "Saldo total: -07:39" at bounding box center [238, 161] width 116 height 13
drag, startPoint x: 754, startPoint y: 162, endPoint x: 735, endPoint y: 155, distance: 20.9
click at [735, 155] on div "Faltas: 4" at bounding box center [732, 161] width 75 height 13
click at [626, 201] on div at bounding box center [518, 193] width 676 height 19
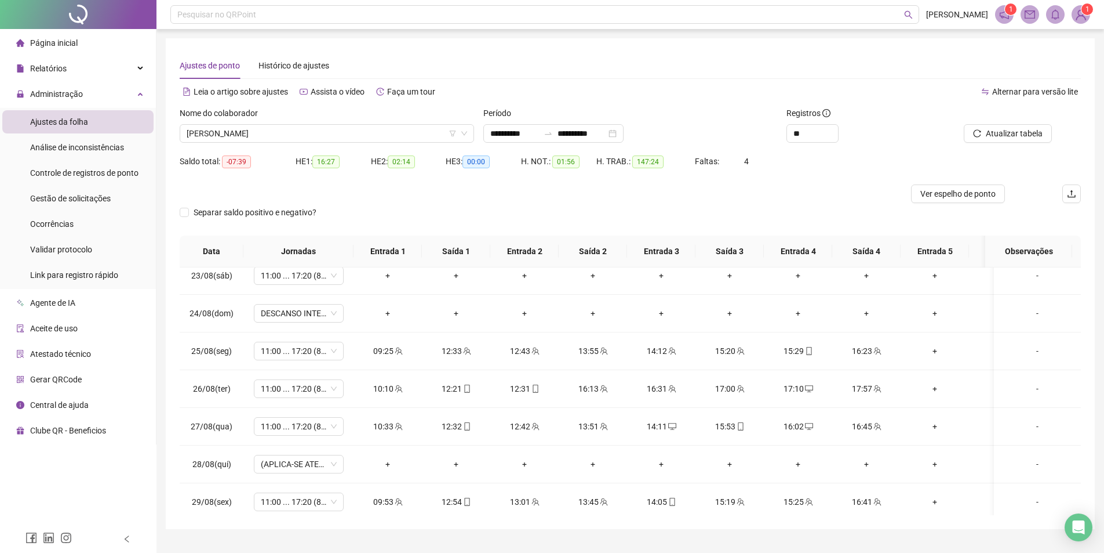
scroll to position [0, 0]
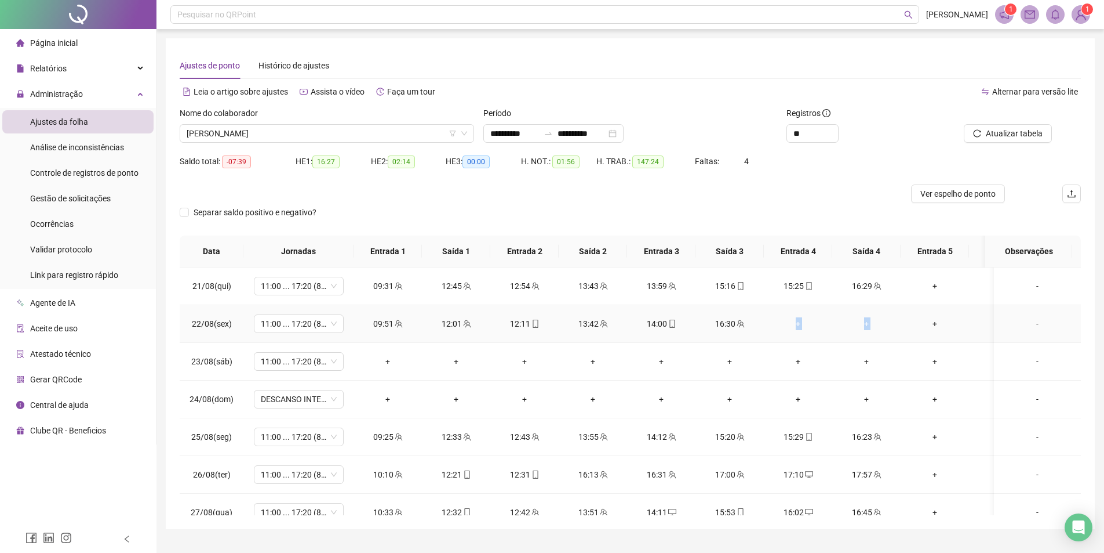
drag, startPoint x: 882, startPoint y: 338, endPoint x: 904, endPoint y: 340, distance: 22.2
click at [904, 340] on tr "22/08(sex) 11:00 ... 17:20 (8 HORAS) 09:51 12:01 12:11 13:42 14:00 16:30 + + + …" at bounding box center [652, 324] width 945 height 38
drag, startPoint x: 206, startPoint y: 355, endPoint x: 231, endPoint y: 357, distance: 25.0
click at [231, 357] on td "23/08(sáb)" at bounding box center [212, 362] width 64 height 38
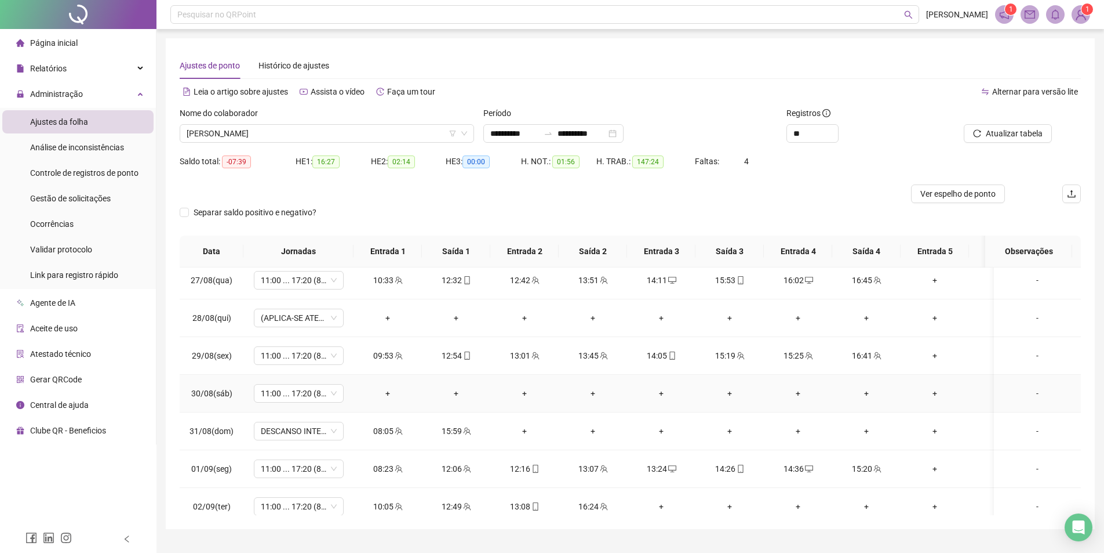
scroll to position [290, 0]
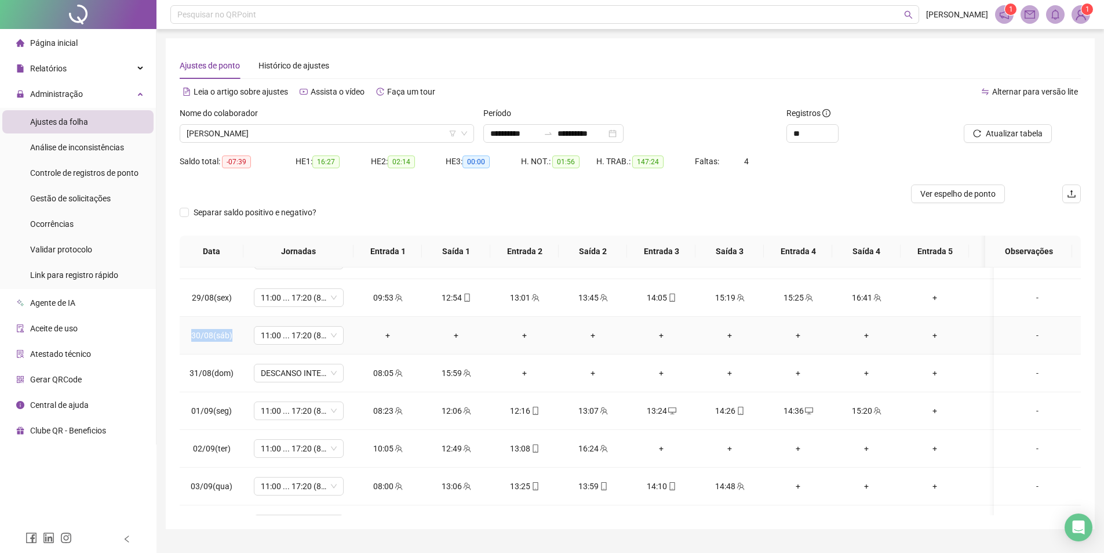
drag, startPoint x: 193, startPoint y: 337, endPoint x: 247, endPoint y: 341, distance: 54.0
click at [247, 341] on tr "30/08(sáb) 11:00 ... 17:20 (8 HORAS) + + + + + + + + + + -" at bounding box center [652, 336] width 945 height 38
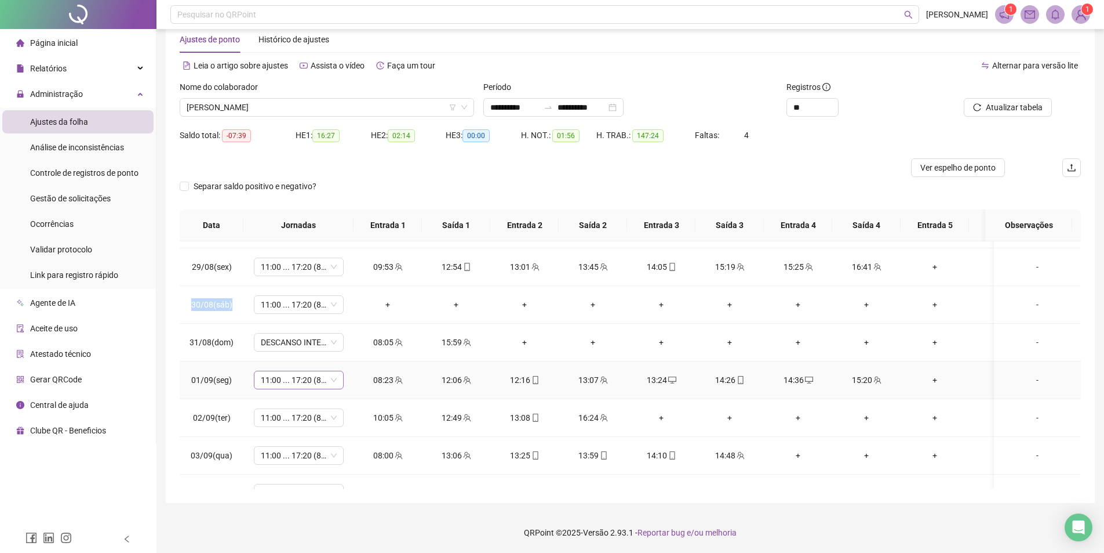
scroll to position [0, 0]
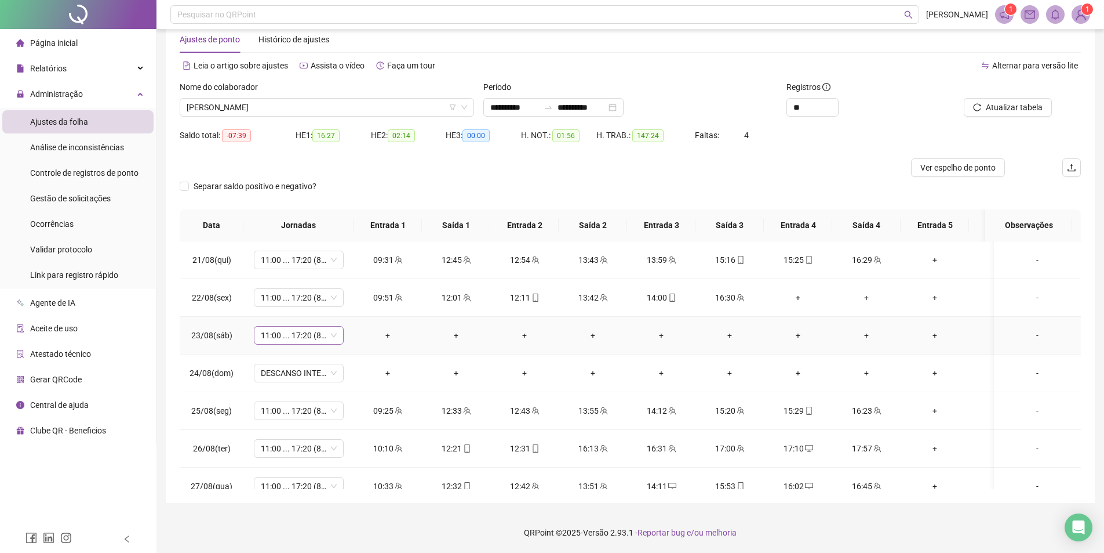
click at [284, 338] on span "11:00 ... 17:20 (8 HORAS)" at bounding box center [299, 334] width 76 height 17
type input "*****"
click at [297, 409] on div "Folga compensatória" at bounding box center [308, 414] width 77 height 13
click at [353, 308] on span "Sim" at bounding box center [353, 305] width 13 height 13
click at [313, 375] on span "DESCANSO INTER-JORNADA" at bounding box center [299, 372] width 76 height 17
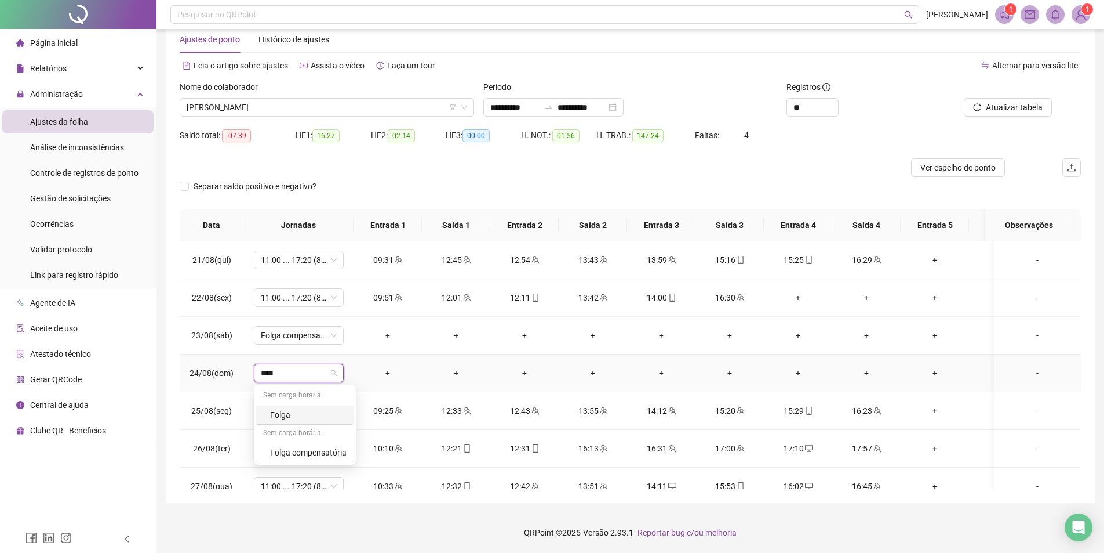
type input "*****"
click at [300, 413] on div "Folga" at bounding box center [308, 414] width 77 height 13
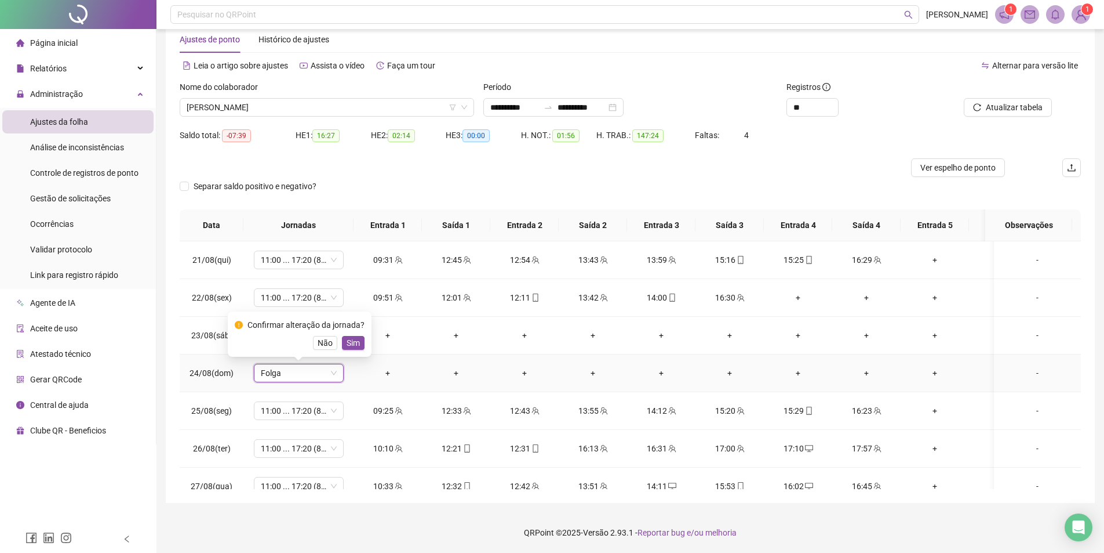
click at [347, 341] on span "Sim" at bounding box center [353, 342] width 13 height 13
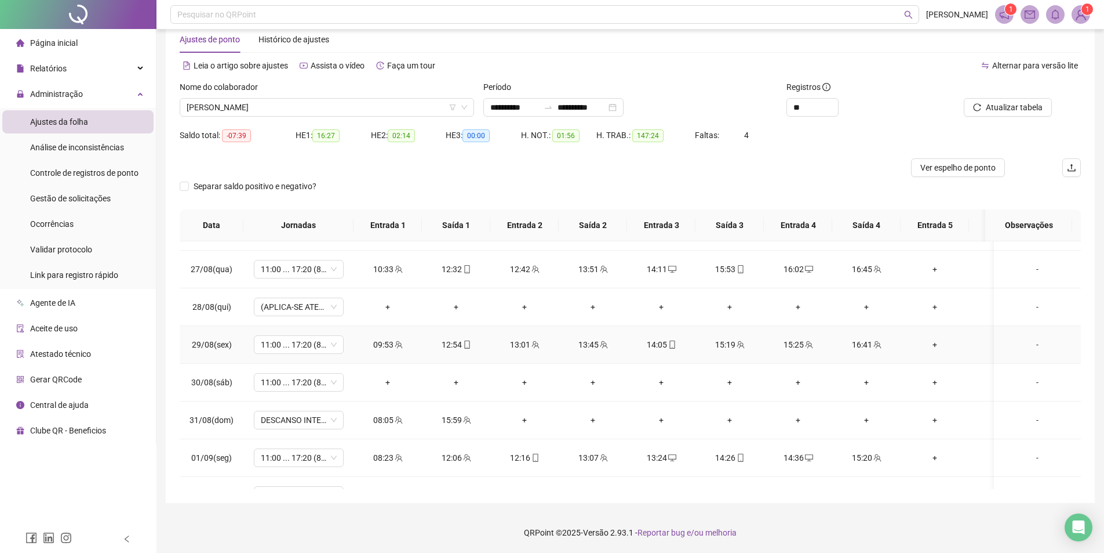
scroll to position [232, 0]
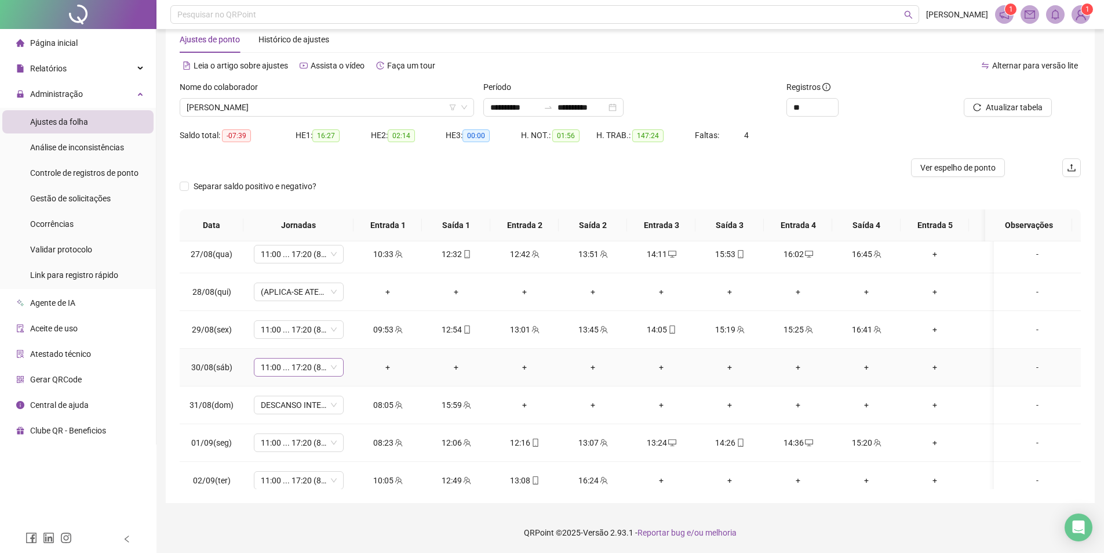
click at [304, 371] on span "11:00 ... 17:20 (8 HORAS)" at bounding box center [299, 366] width 76 height 17
type input "***"
click at [294, 413] on div "Folga" at bounding box center [308, 408] width 77 height 13
click at [355, 336] on span "Sim" at bounding box center [353, 336] width 13 height 13
click at [296, 400] on span "DESCANSO INTER-JORNADA" at bounding box center [299, 404] width 76 height 17
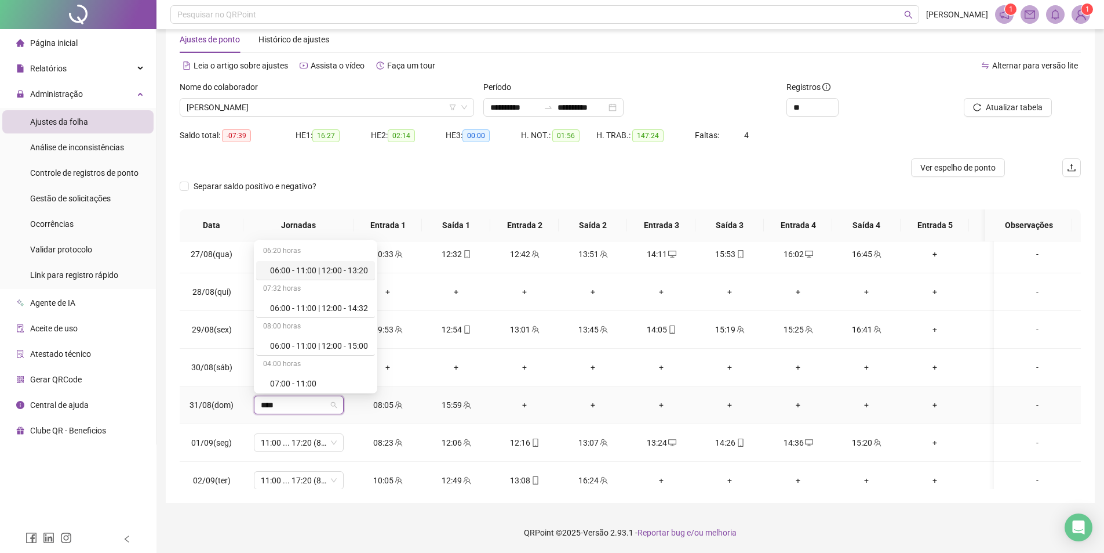
type input "*****"
click at [314, 344] on div "11:00 ... 17:20 (8 horas)" at bounding box center [319, 343] width 98 height 13
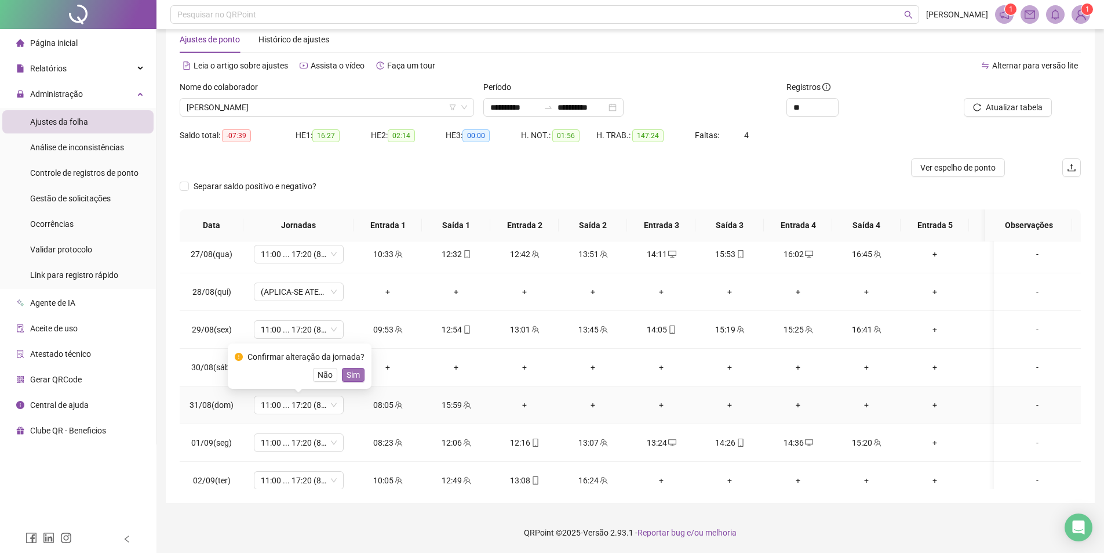
click at [354, 369] on span "Sim" at bounding box center [353, 374] width 13 height 13
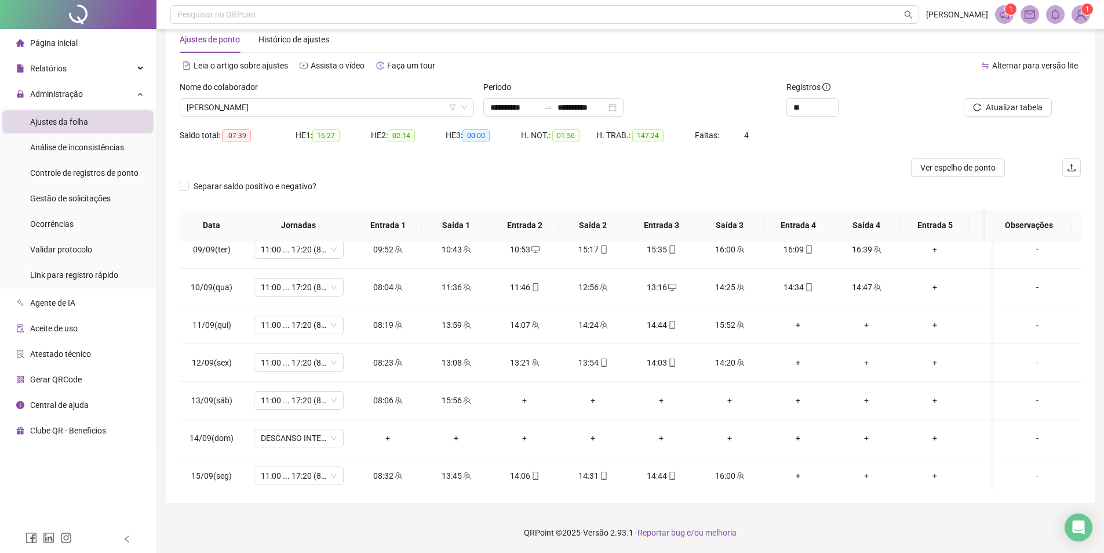
scroll to position [754, 0]
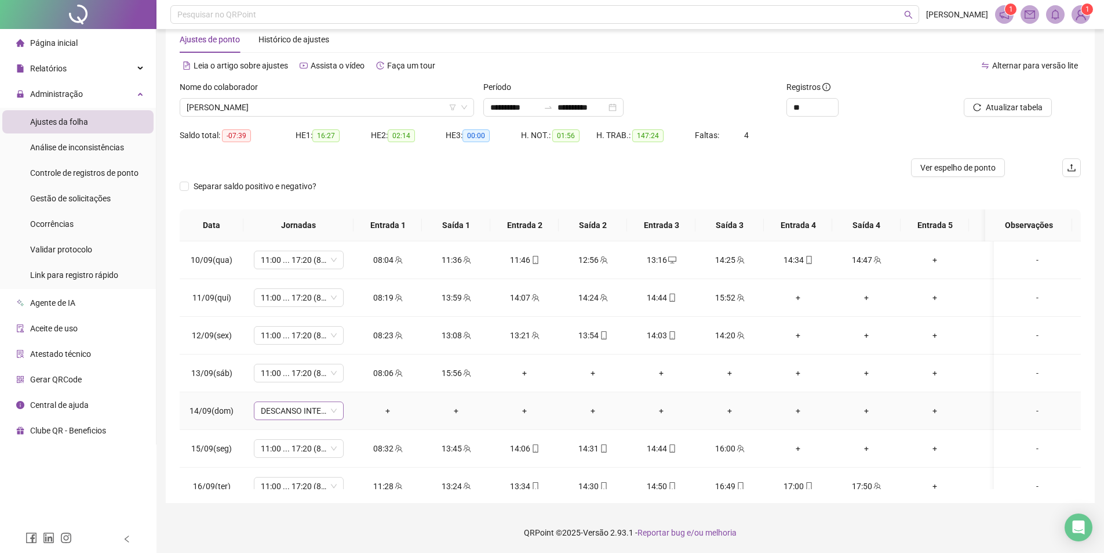
click at [293, 410] on span "DESCANSO INTER-JORNADA" at bounding box center [299, 410] width 76 height 17
type input "*****"
click at [299, 347] on div "Folga" at bounding box center [308, 349] width 77 height 13
click at [353, 389] on div "Confirmar alteração da jornada? Não Sim" at bounding box center [300, 371] width 144 height 45
click at [350, 373] on div "Confirmar alteração da jornada? Não Sim" at bounding box center [300, 371] width 130 height 31
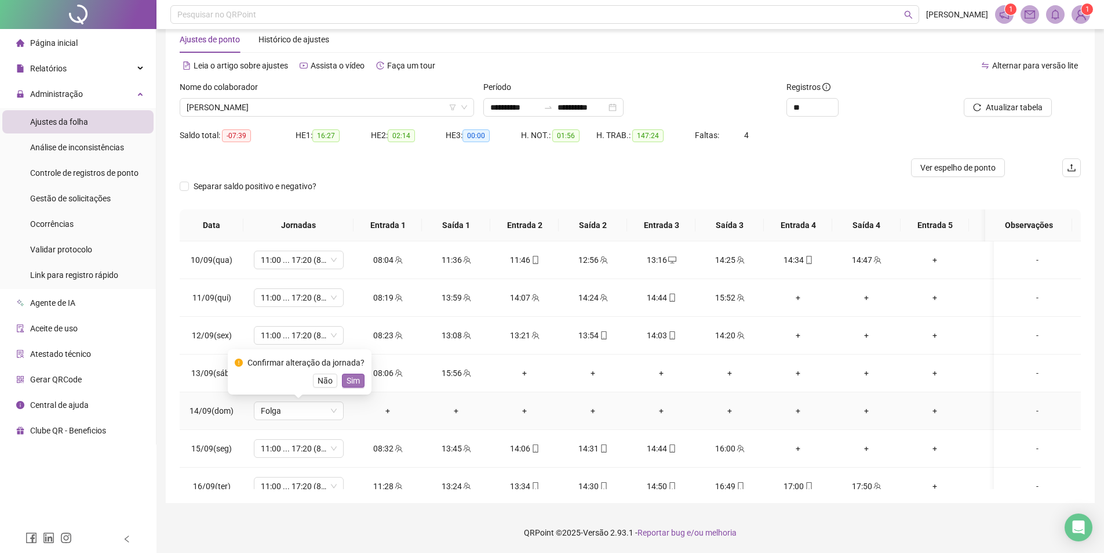
click at [352, 380] on span "Sim" at bounding box center [353, 380] width 13 height 13
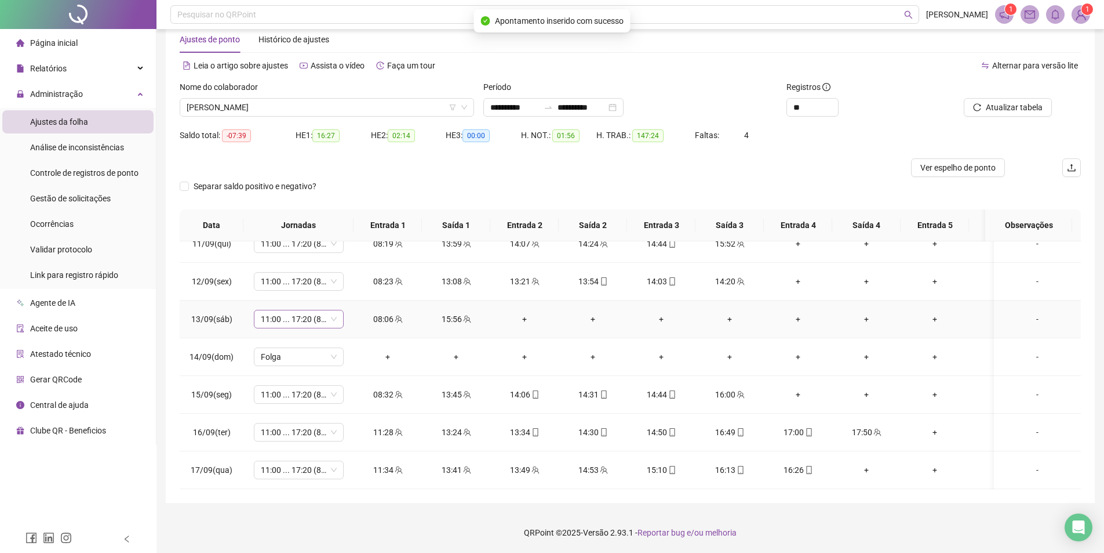
scroll to position [816, 0]
click at [992, 109] on span "Atualizar tabela" at bounding box center [1014, 107] width 57 height 13
drag, startPoint x: 751, startPoint y: 136, endPoint x: 689, endPoint y: 126, distance: 62.3
click at [689, 126] on div "Saldo total: 09:21 HE 1: 16:27 HE 2: 02:14 HE 3: 00:00 H. NOT.: 01:56 H. TRAB.:…" at bounding box center [631, 142] width 902 height 32
drag, startPoint x: 232, startPoint y: 143, endPoint x: 244, endPoint y: 142, distance: 11.7
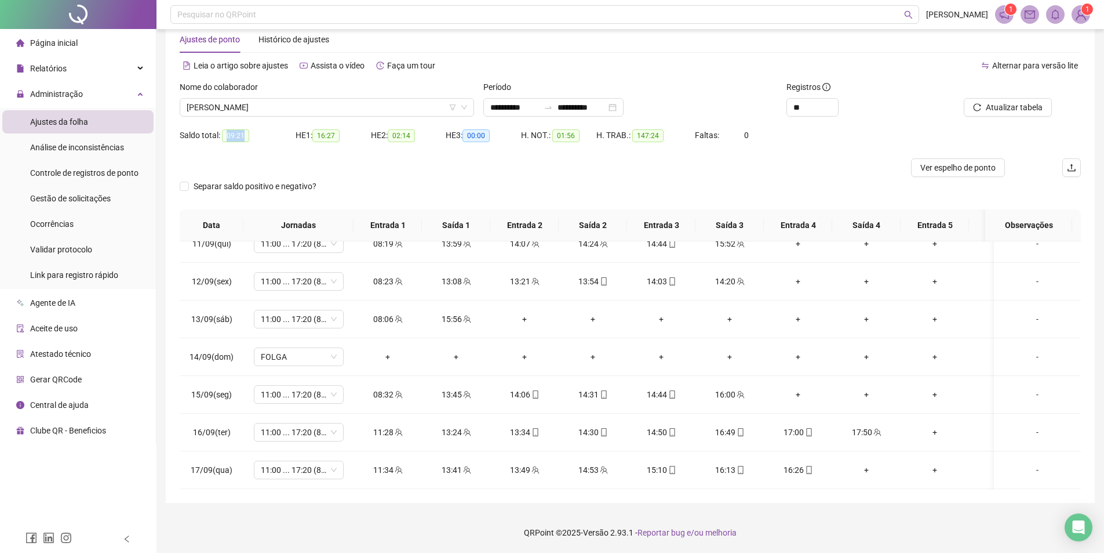
click at [233, 129] on div "Saldo total: 09:21" at bounding box center [238, 135] width 116 height 19
click at [247, 152] on div "Saldo total: 09:21" at bounding box center [238, 142] width 116 height 32
drag, startPoint x: 245, startPoint y: 151, endPoint x: 223, endPoint y: 136, distance: 27.0
click at [223, 136] on div "Saldo total: 09:21" at bounding box center [238, 142] width 116 height 32
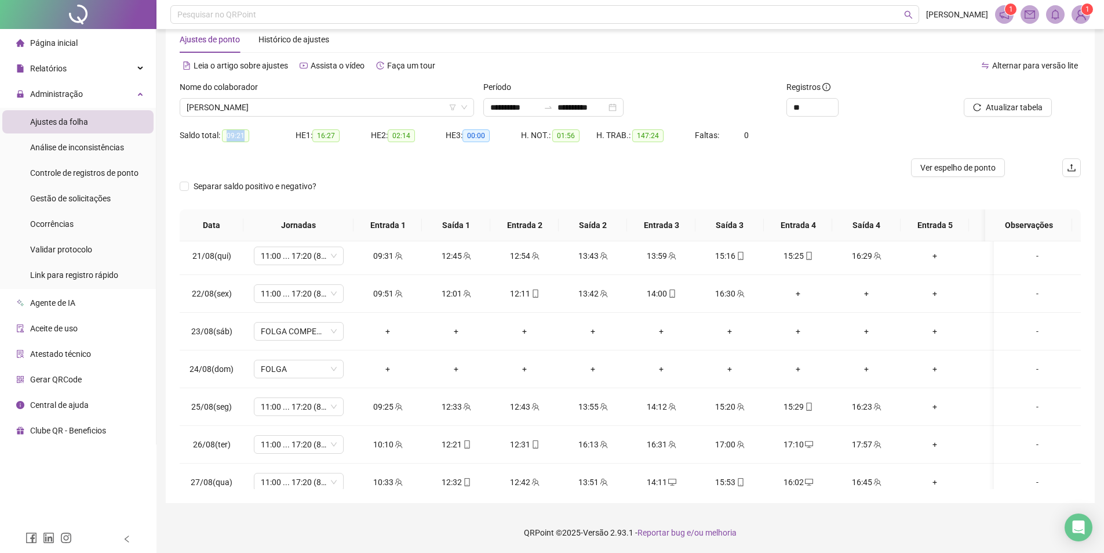
scroll to position [0, 0]
click at [351, 96] on div "Nome do colaborador" at bounding box center [327, 89] width 295 height 17
click at [346, 106] on span "[PERSON_NAME] DOS [PERSON_NAME]" at bounding box center [327, 107] width 281 height 17
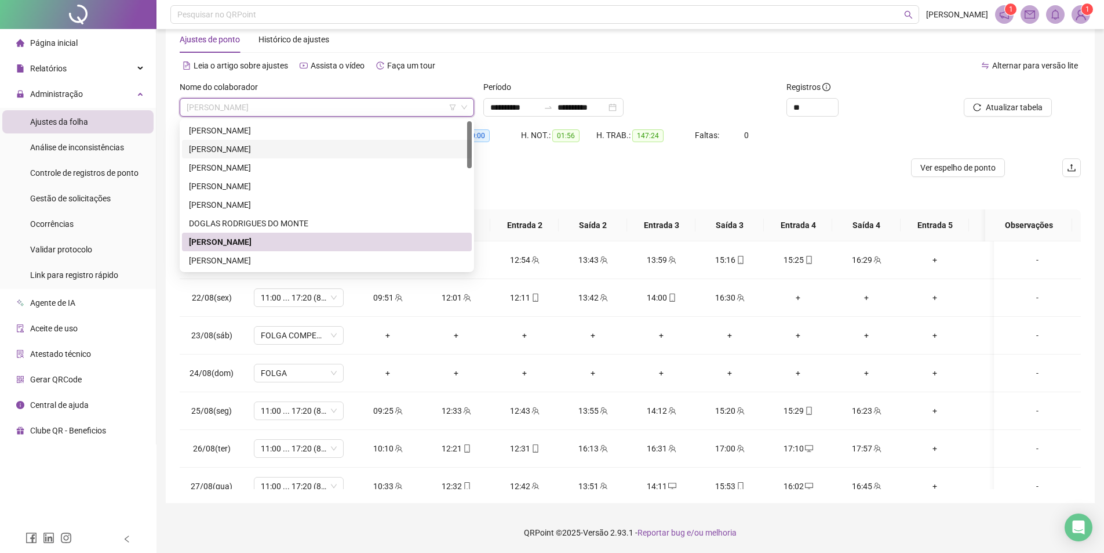
click at [260, 148] on div "[PERSON_NAME]" at bounding box center [327, 149] width 276 height 13
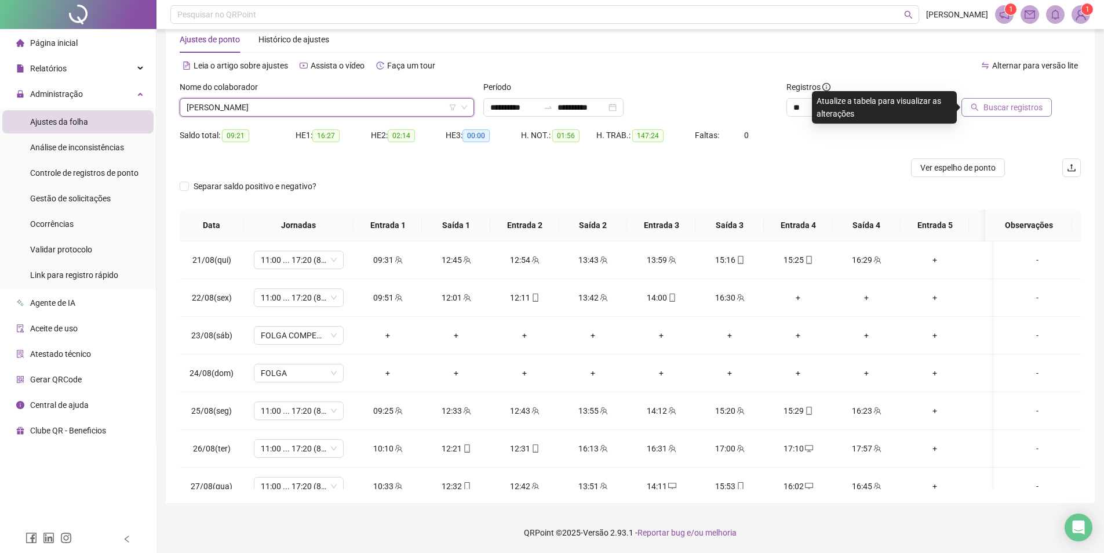
click at [995, 99] on button "Buscar registros" at bounding box center [1007, 107] width 90 height 19
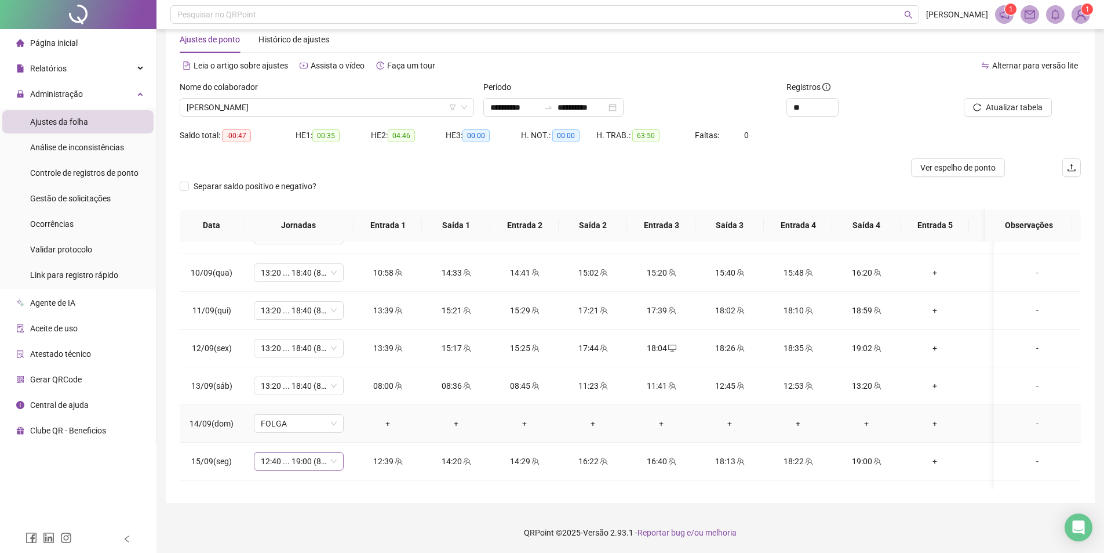
scroll to position [816, 0]
